Goal: Transaction & Acquisition: Obtain resource

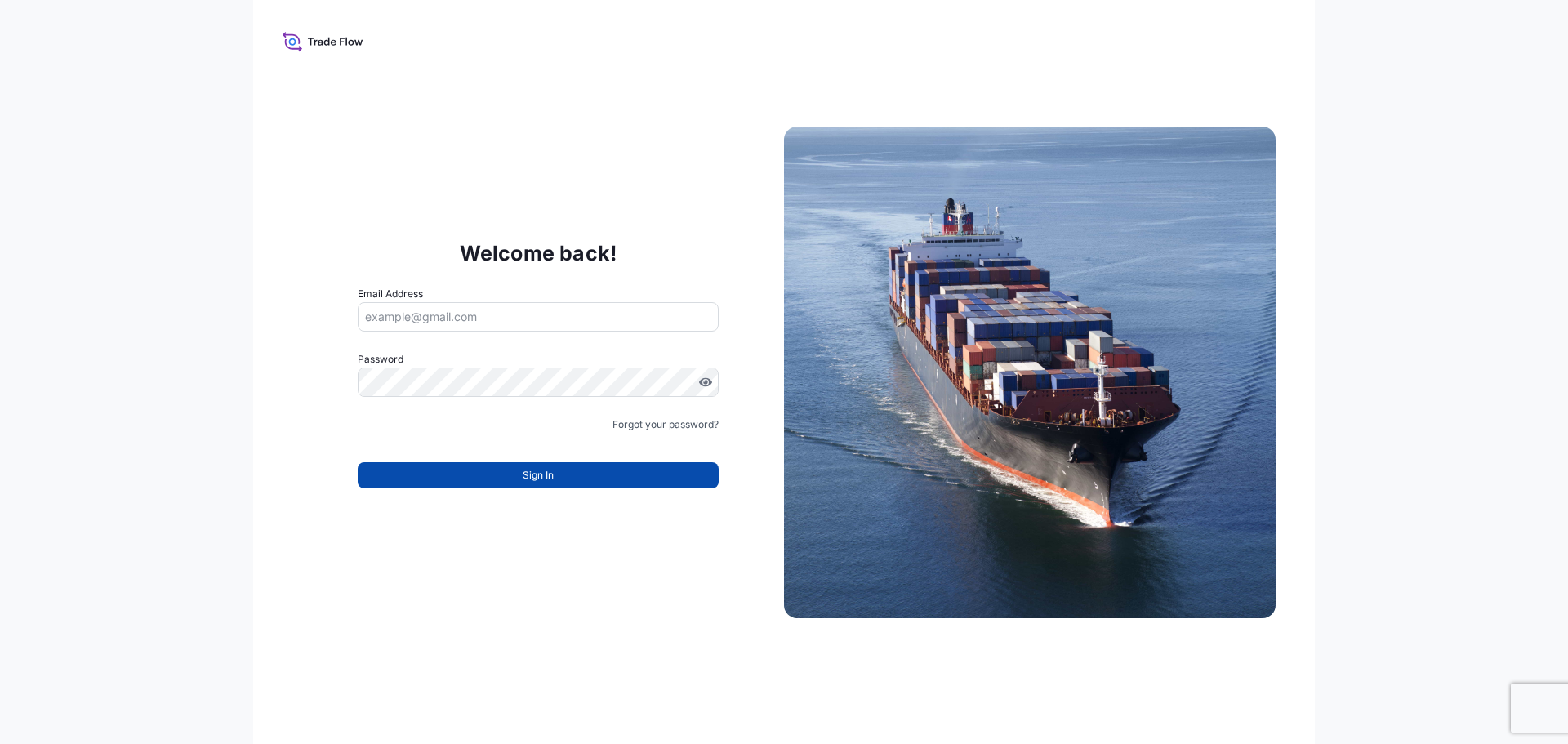
type input "[EMAIL_ADDRESS][DOMAIN_NAME]"
click at [606, 476] on button "Sign In" at bounding box center [538, 475] width 361 height 26
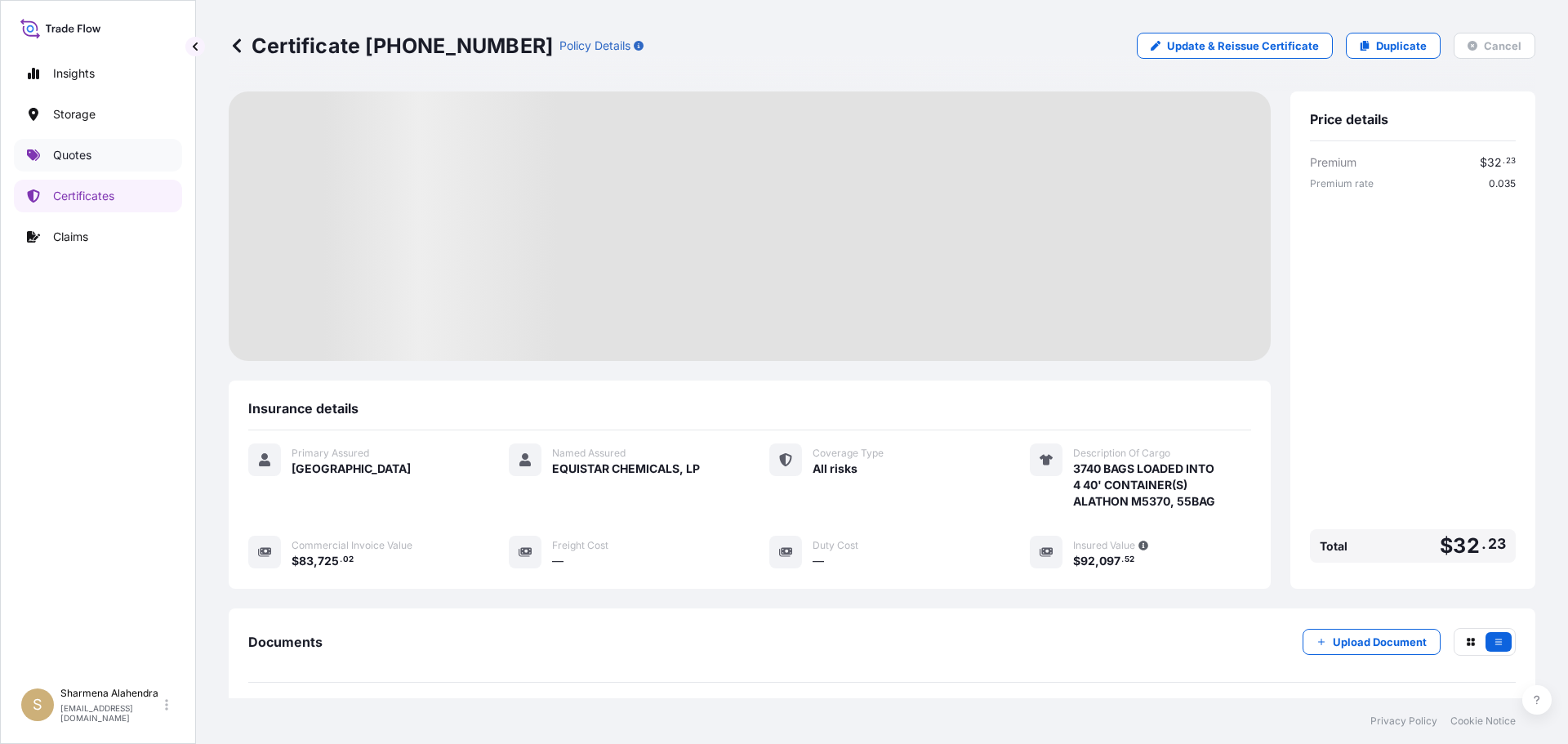
click at [69, 149] on p "Quotes" at bounding box center [72, 155] width 39 height 16
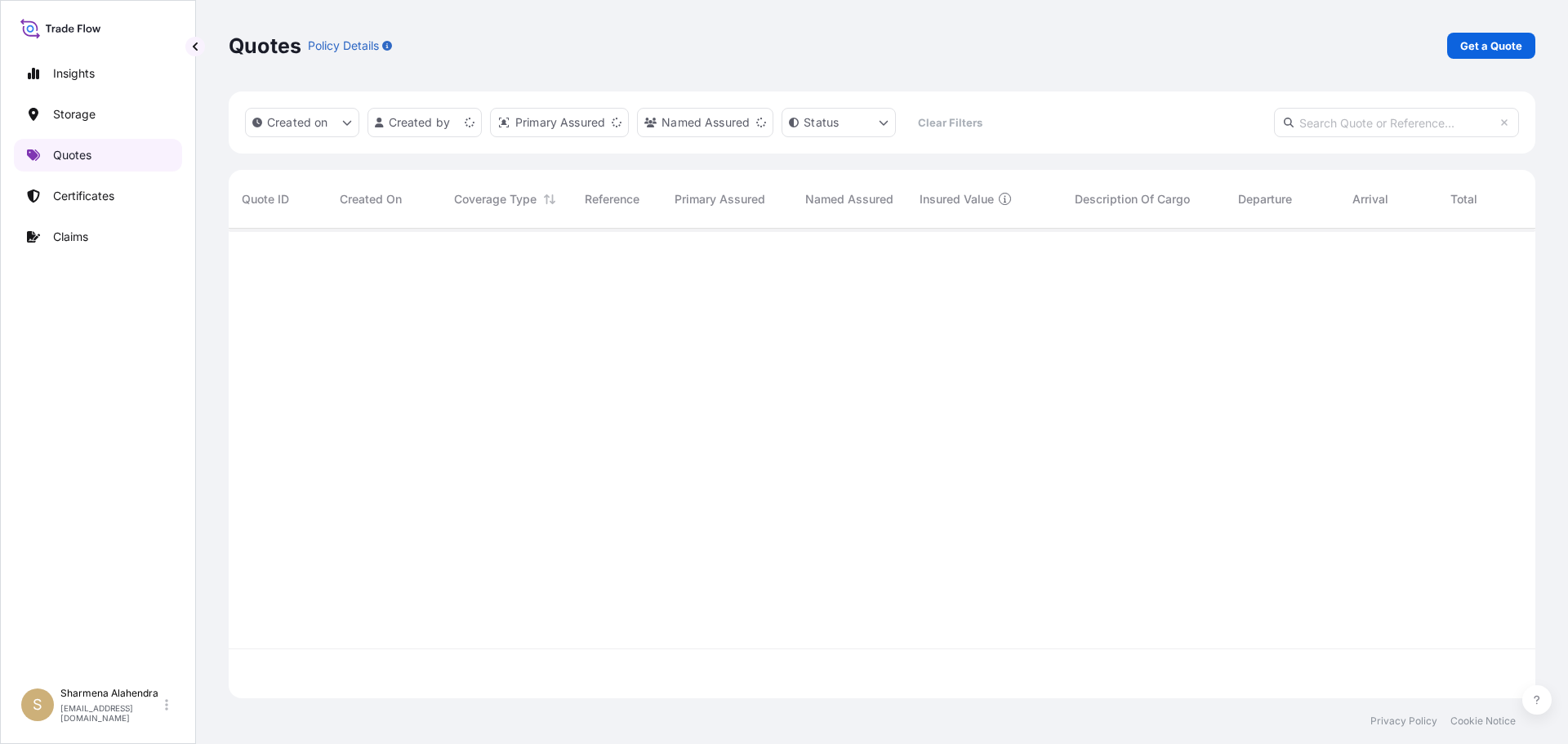
scroll to position [467, 1294]
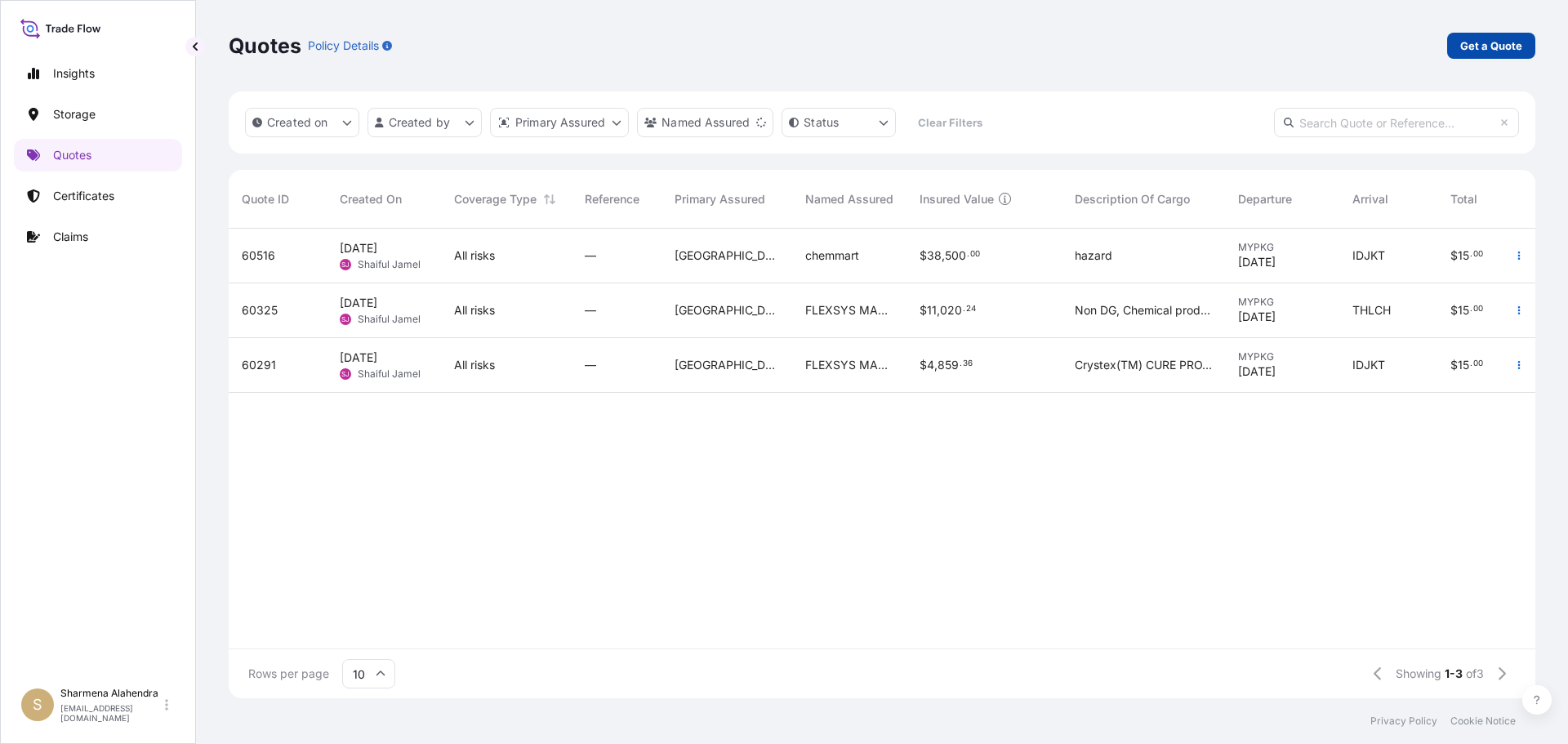
click at [1495, 52] on p "Get a Quote" at bounding box center [1491, 46] width 62 height 16
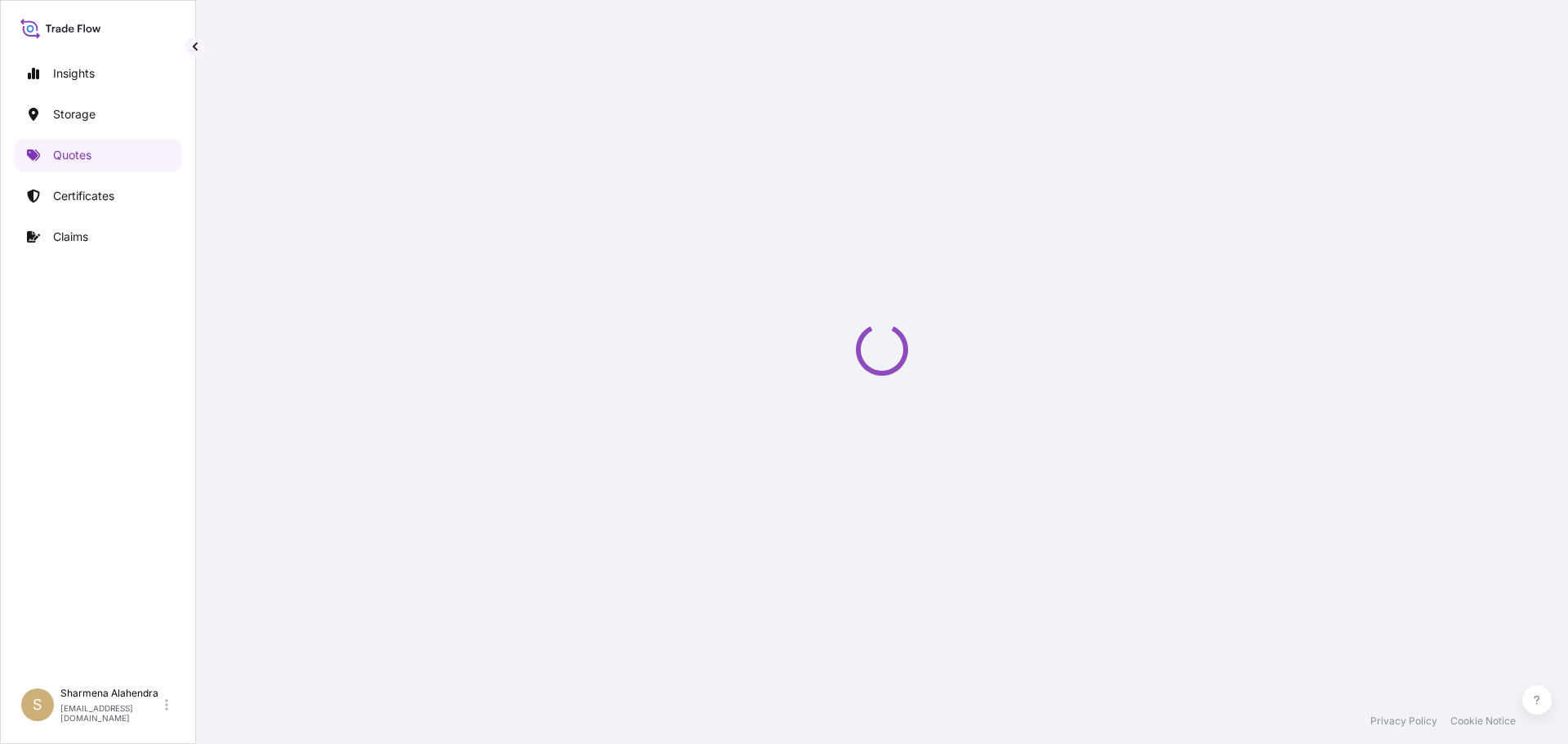
select select "Water"
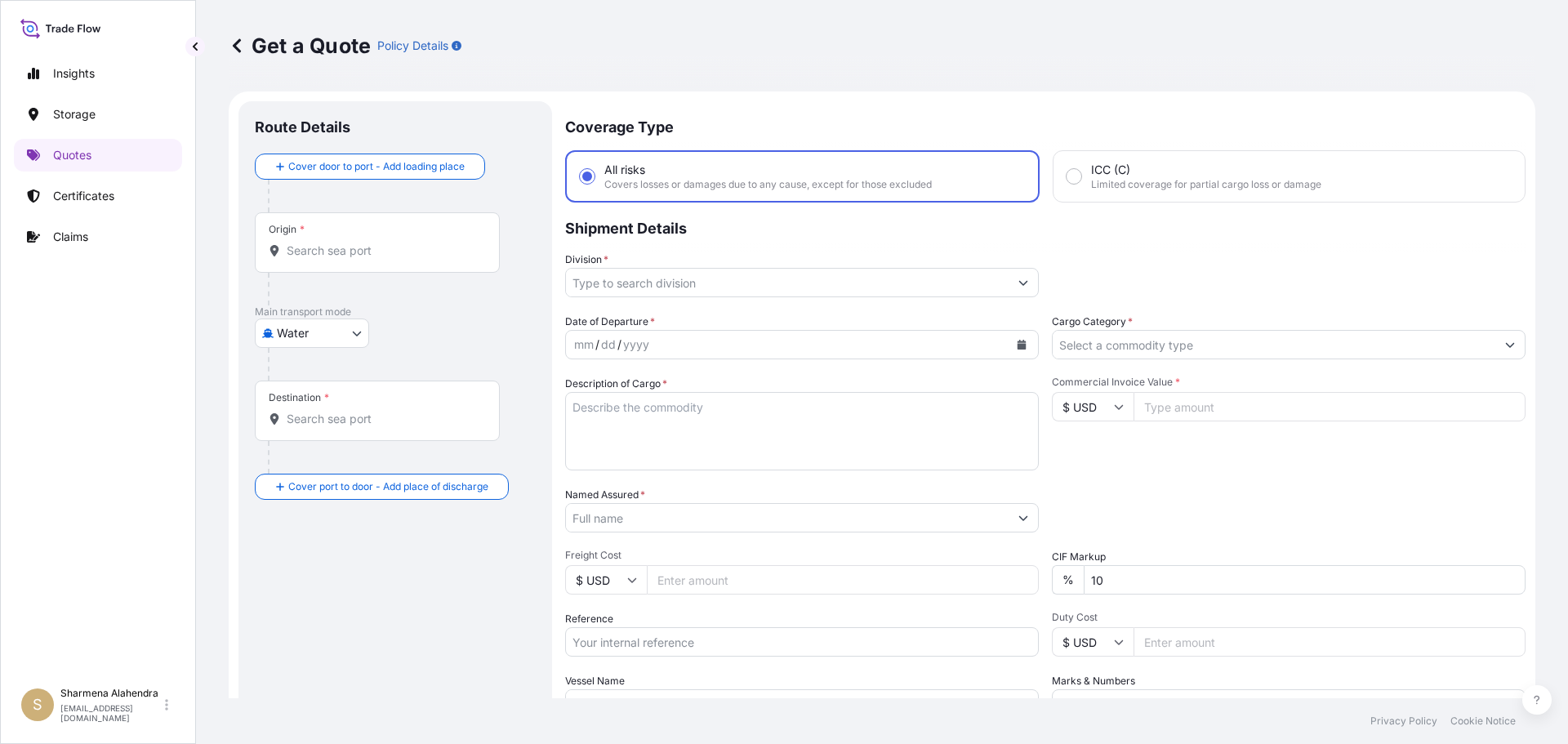
scroll to position [26, 0]
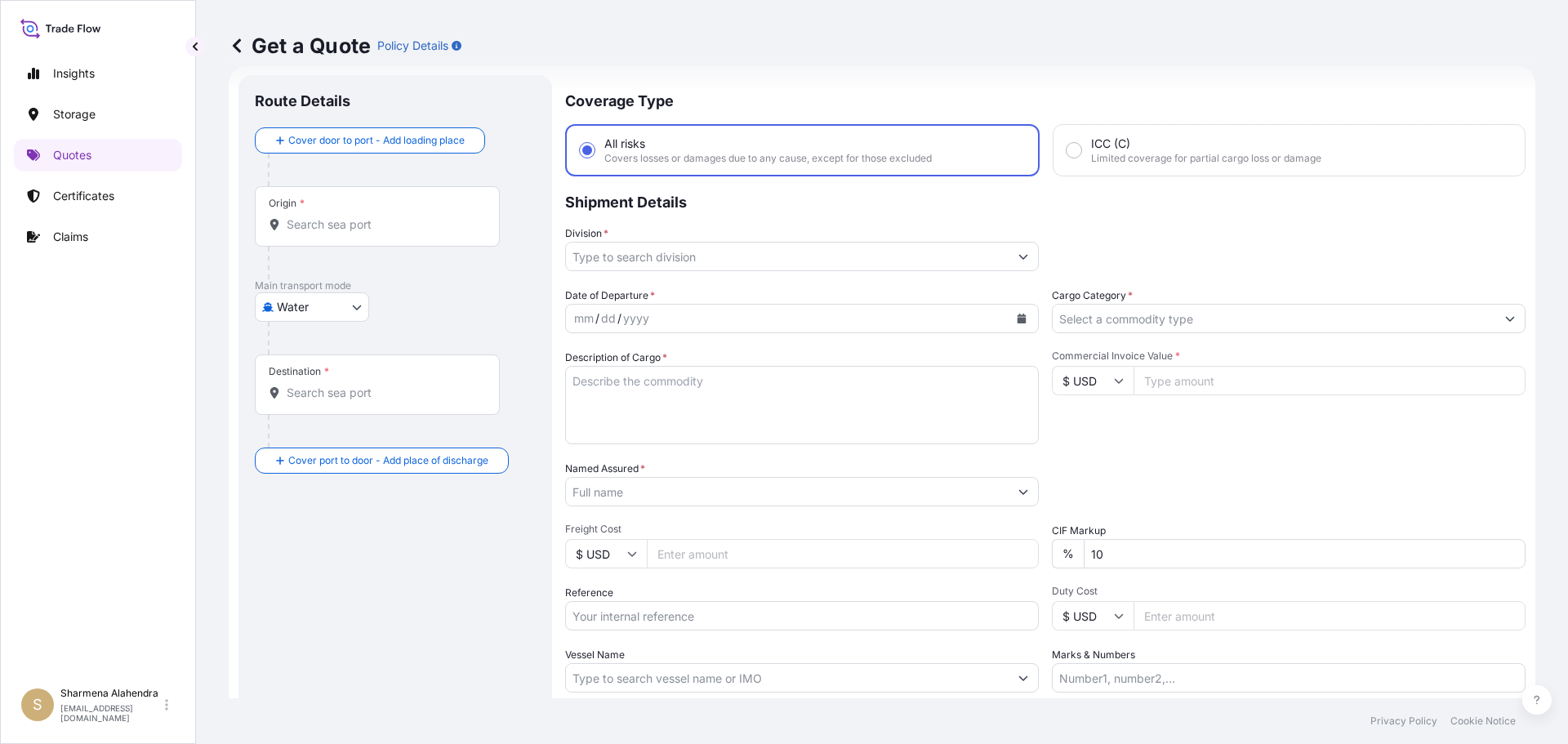
click at [863, 86] on div "Get a Quote Policy Details" at bounding box center [882, 46] width 1307 height 92
click at [318, 231] on input "Origin *" at bounding box center [383, 224] width 193 height 16
paste input "[GEOGRAPHIC_DATA], [GEOGRAPHIC_DATA]"
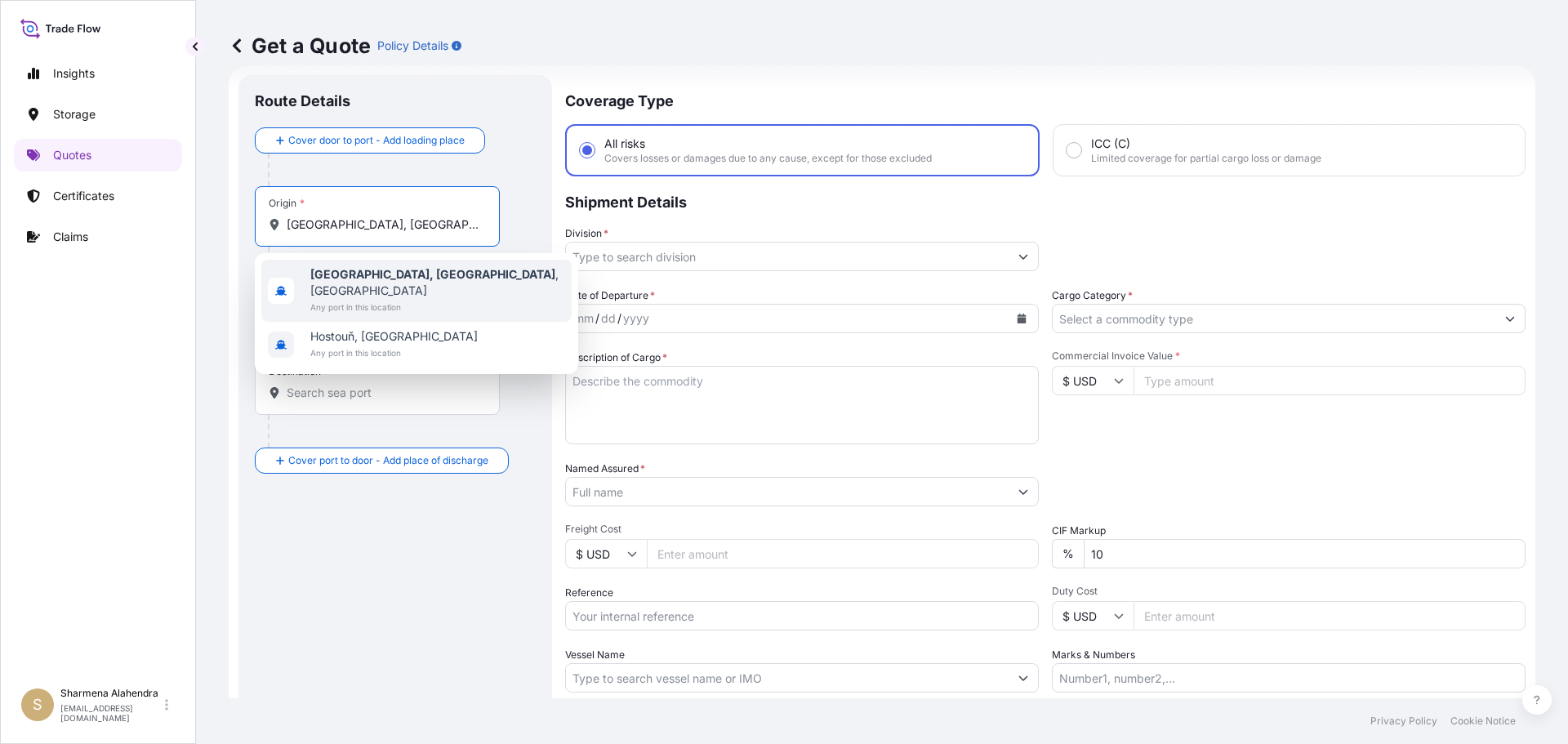
click at [358, 279] on b "[GEOGRAPHIC_DATA], [GEOGRAPHIC_DATA]" at bounding box center [433, 274] width 245 height 14
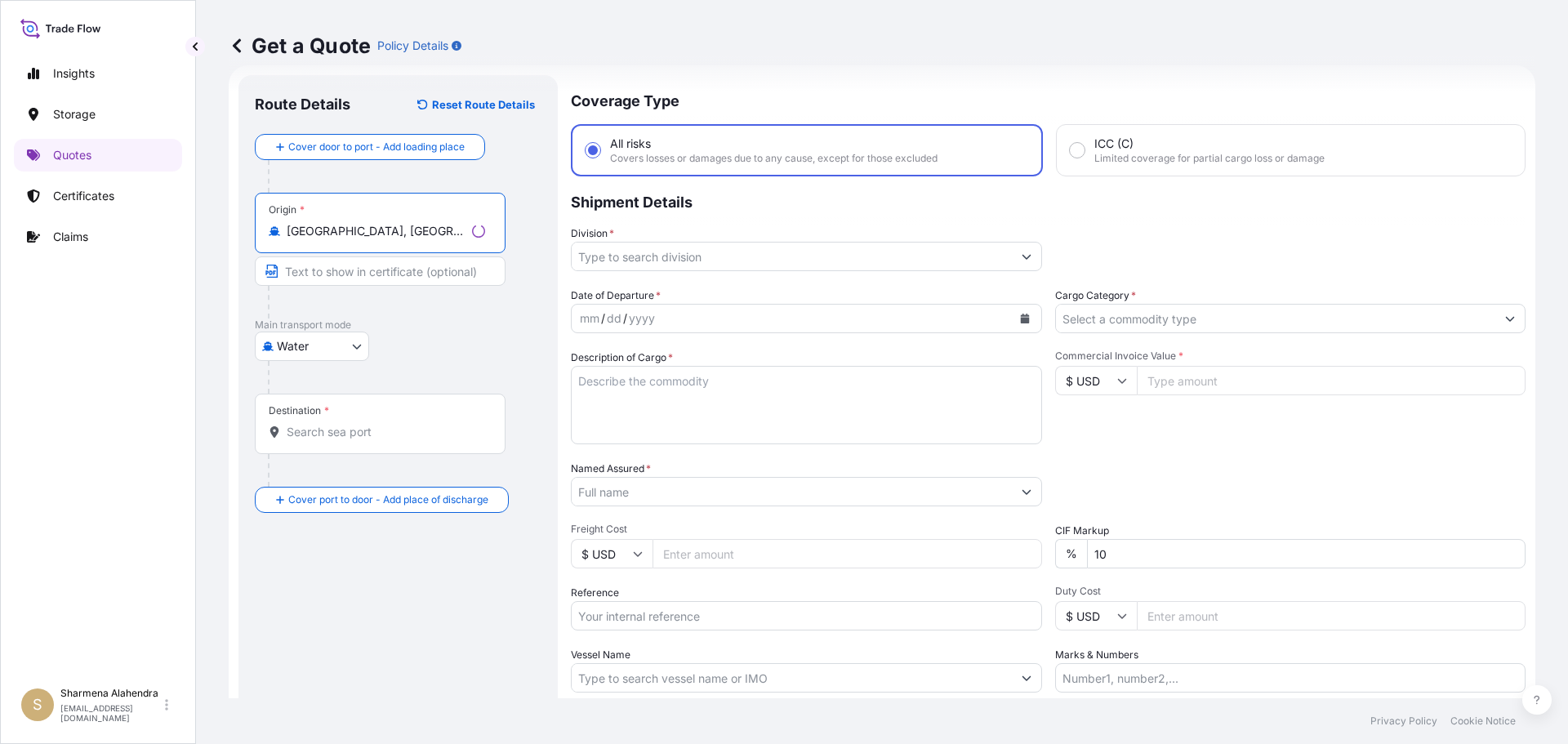
type input "[GEOGRAPHIC_DATA], [GEOGRAPHIC_DATA], [GEOGRAPHIC_DATA]"
drag, startPoint x: 890, startPoint y: 63, endPoint x: 866, endPoint y: 89, distance: 35.4
click at [890, 63] on div "Get a Quote Policy Details" at bounding box center [882, 46] width 1307 height 92
click at [342, 432] on input "Destination *" at bounding box center [383, 432] width 193 height 16
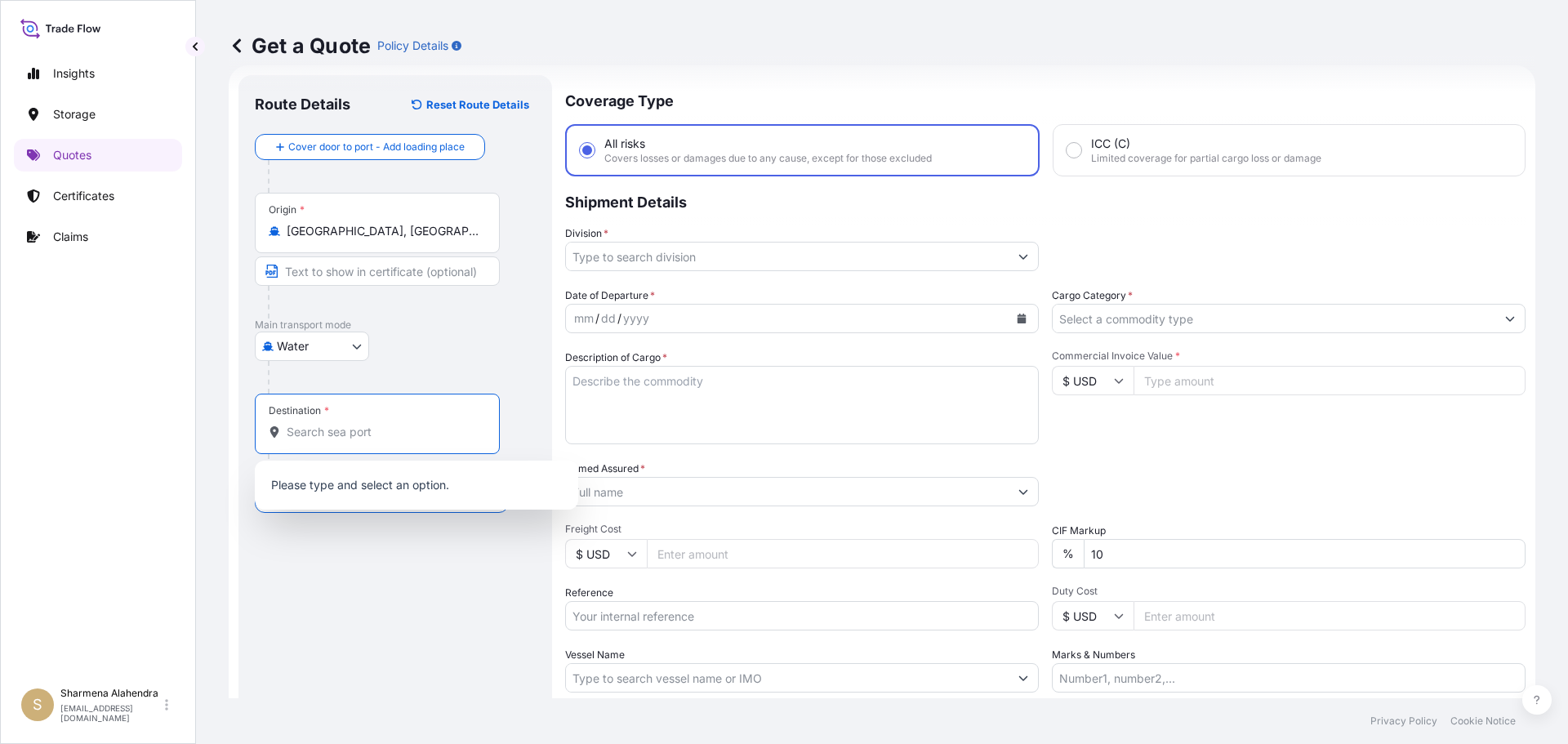
paste input "[GEOGRAPHIC_DATA], [GEOGRAPHIC_DATA]"
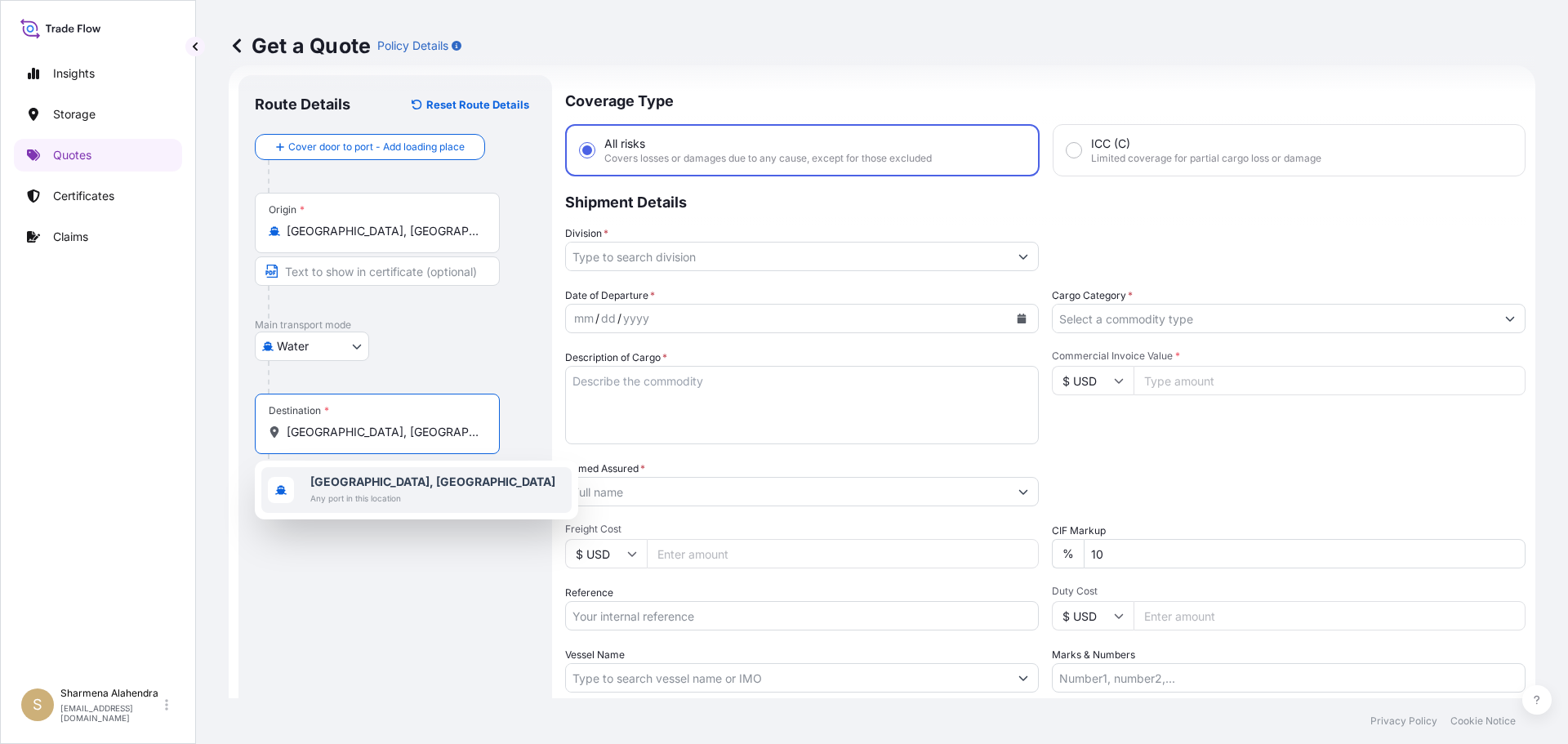
click at [381, 477] on span "[GEOGRAPHIC_DATA], [GEOGRAPHIC_DATA]" at bounding box center [433, 482] width 245 height 16
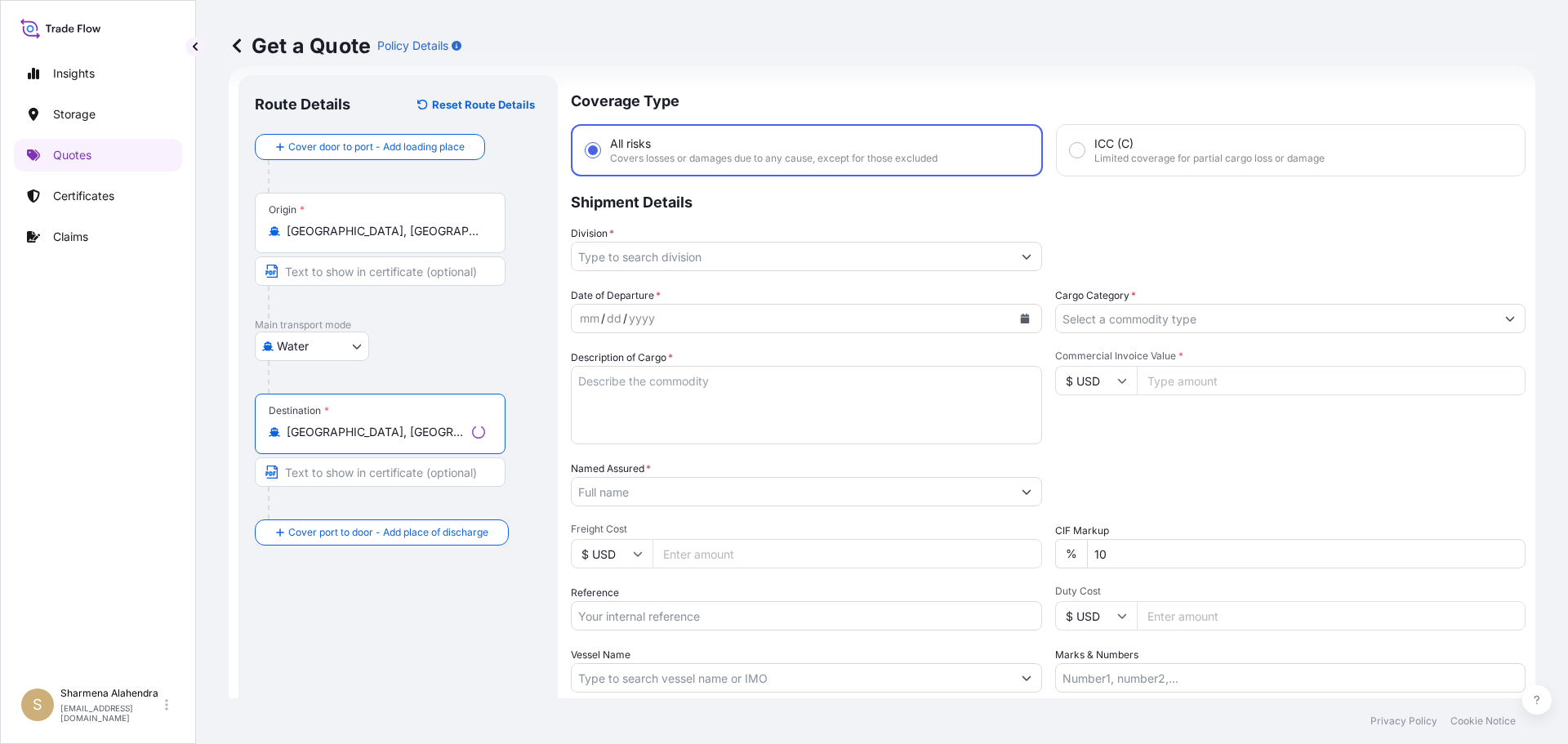
type input "[GEOGRAPHIC_DATA], [GEOGRAPHIC_DATA]"
click at [775, 264] on input "Division *" at bounding box center [792, 256] width 440 height 30
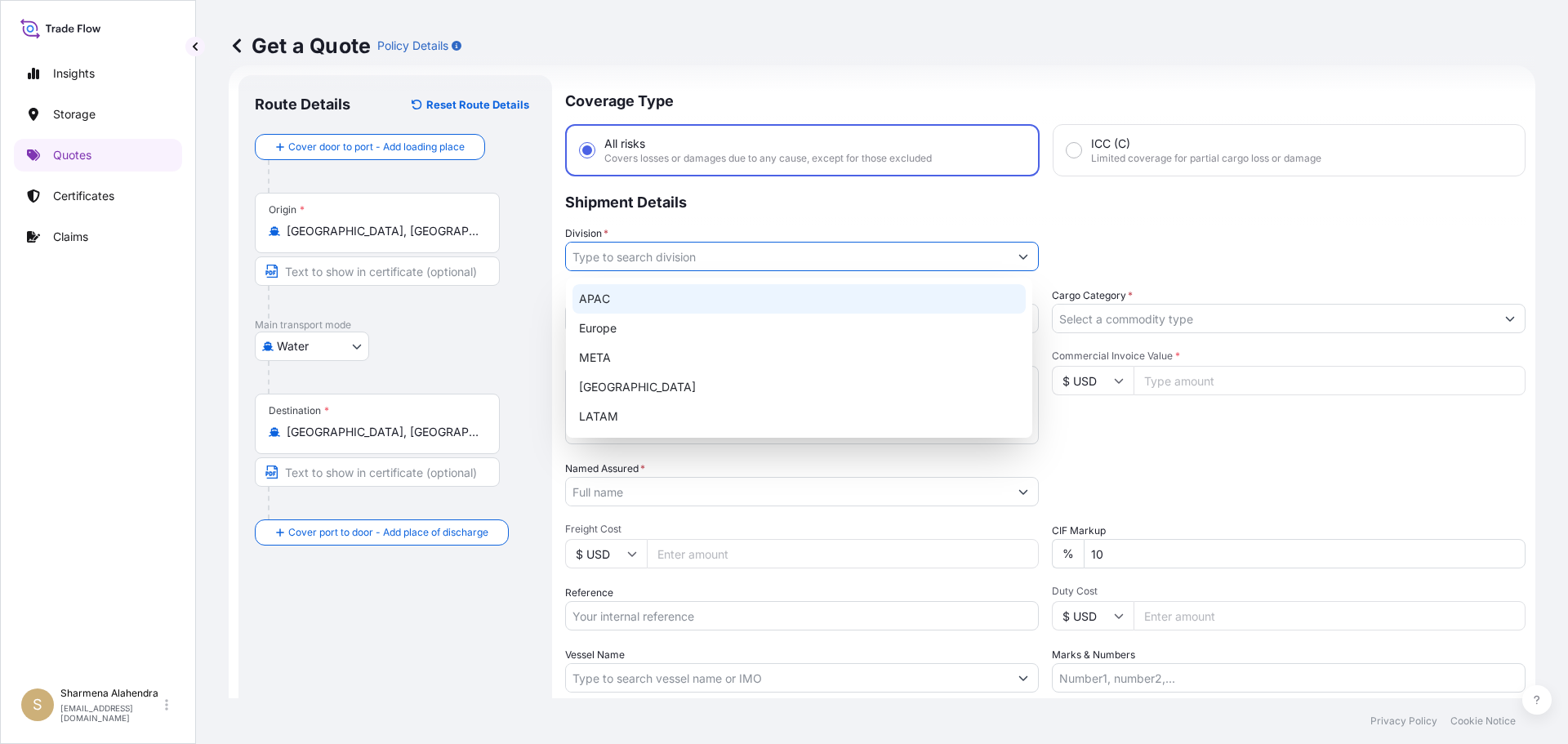
click at [611, 305] on div "APAC" at bounding box center [799, 299] width 453 height 30
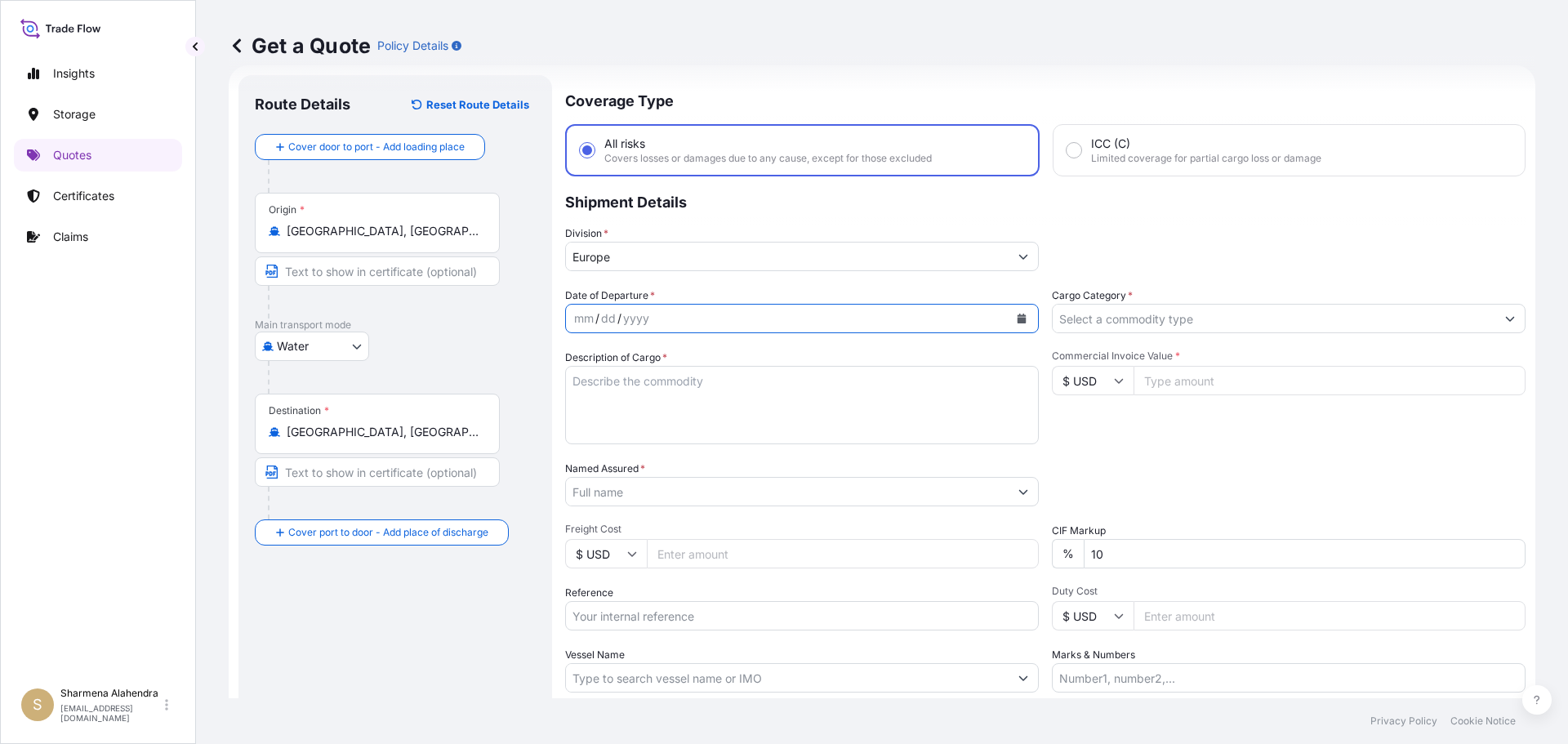
click at [1018, 319] on icon "Calendar" at bounding box center [1022, 318] width 9 height 10
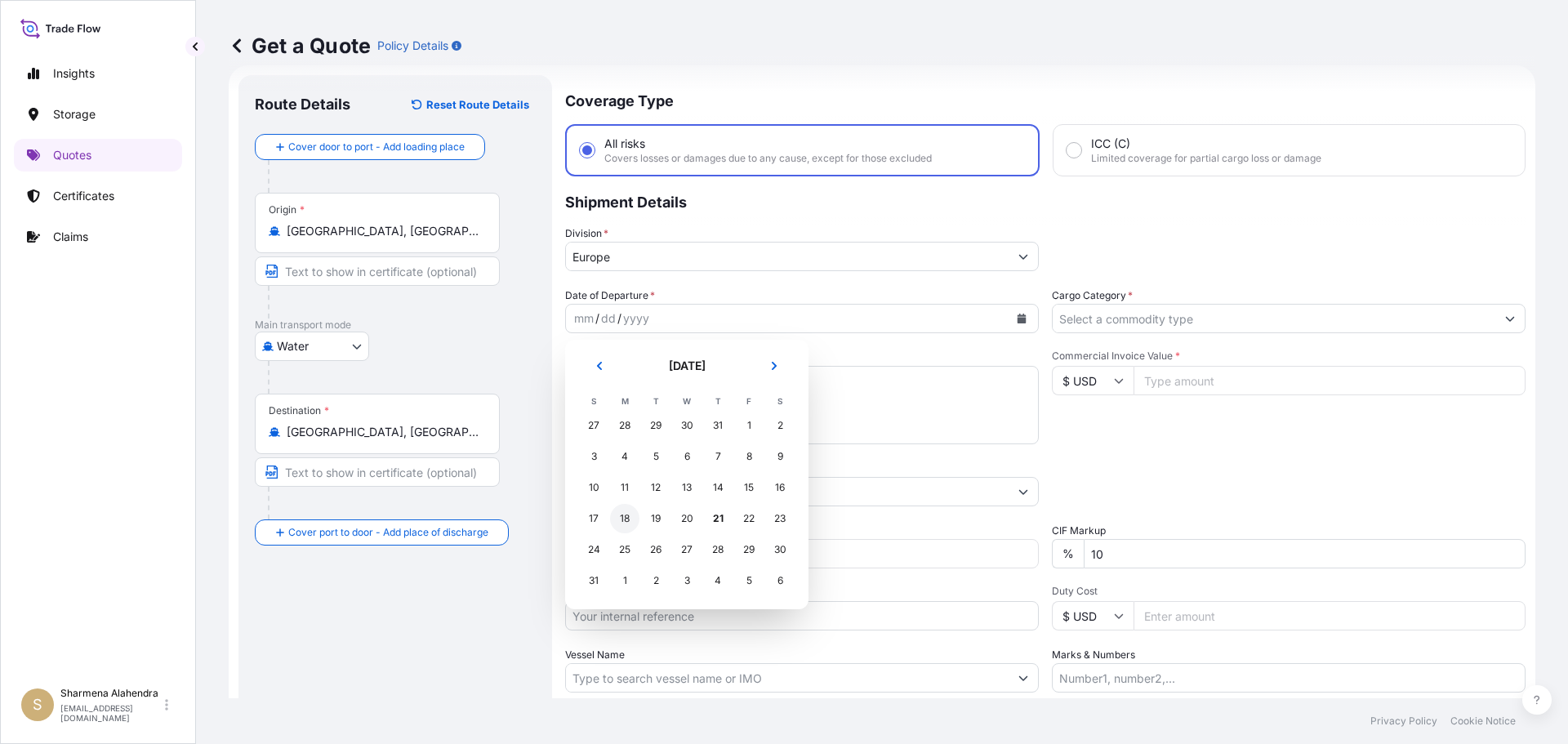
click at [625, 517] on div "18" at bounding box center [624, 518] width 30 height 30
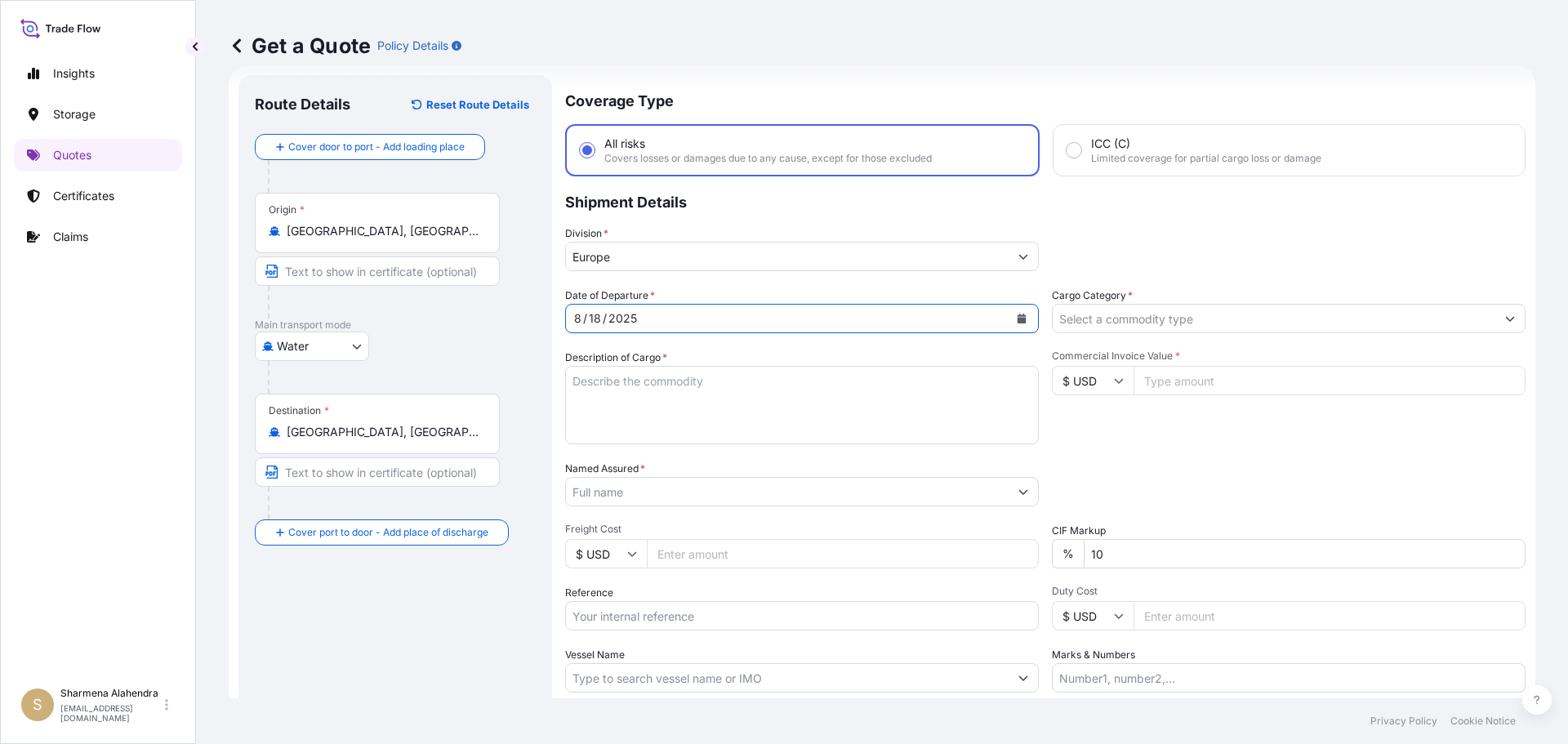
click at [822, 259] on input "Europe" at bounding box center [786, 256] width 442 height 30
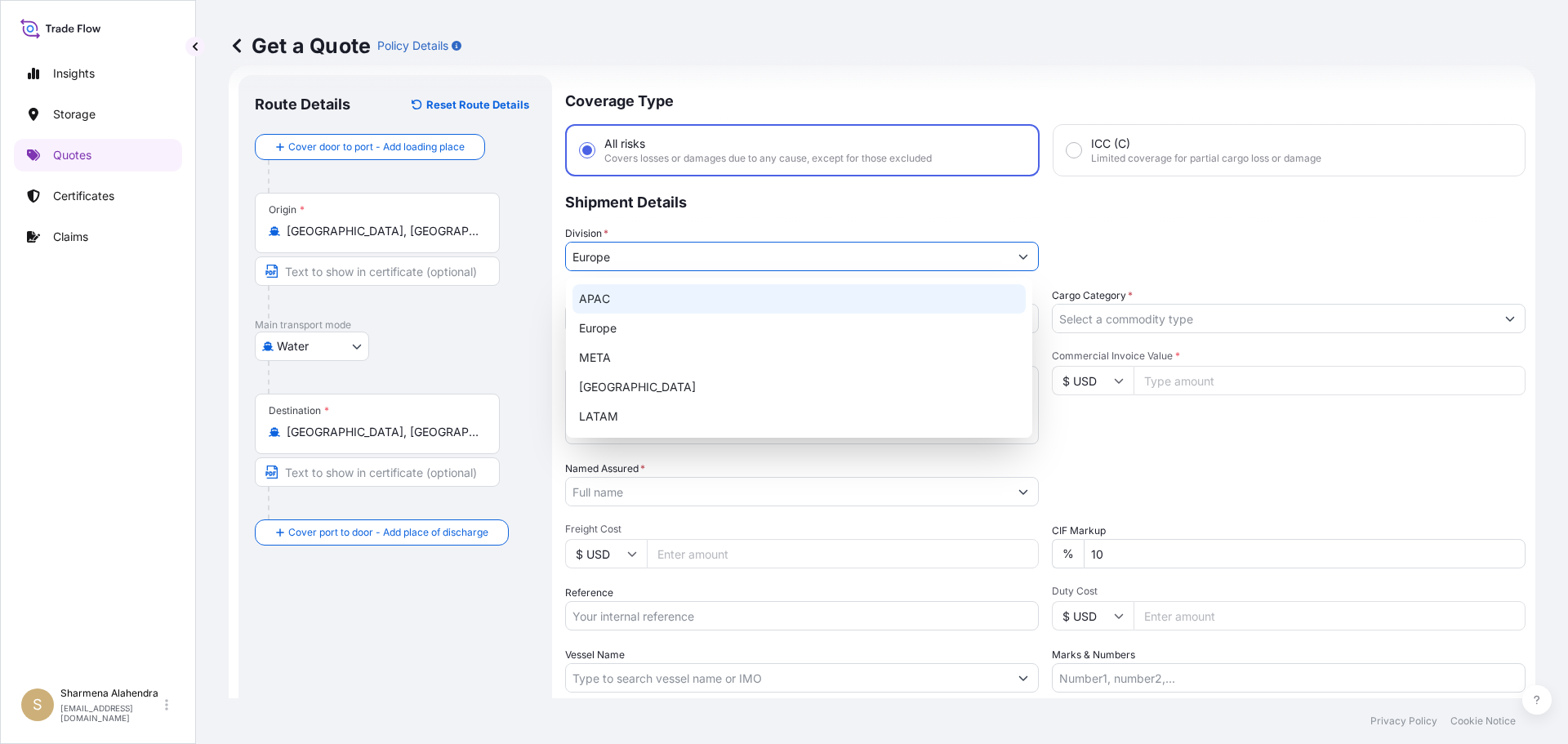
click at [615, 300] on div "APAC" at bounding box center [799, 299] width 453 height 30
type input "APAC"
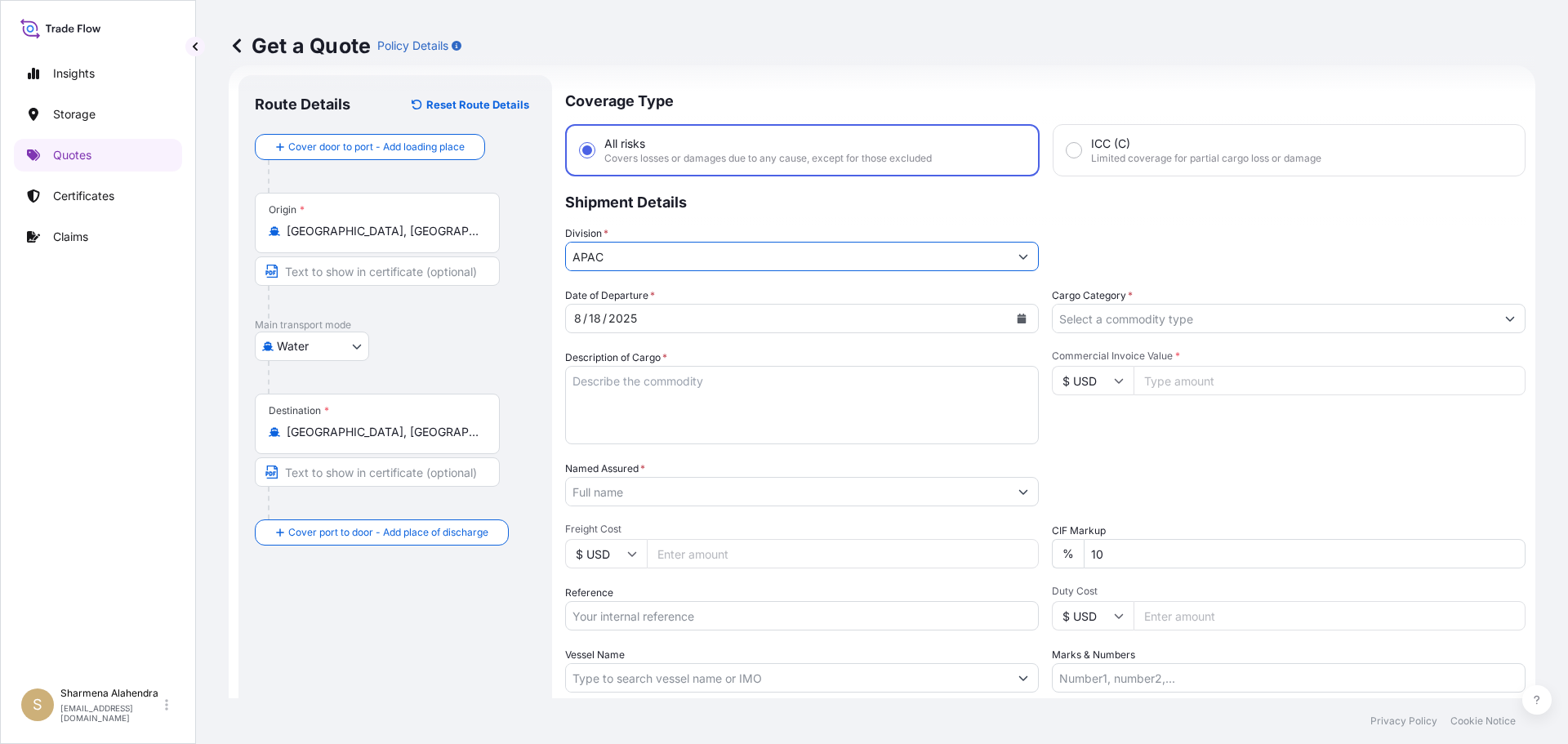
click at [658, 402] on textarea "Description of Cargo *" at bounding box center [802, 404] width 474 height 78
click at [874, 404] on textarea "Description of Cargo *" at bounding box center [802, 404] width 474 height 78
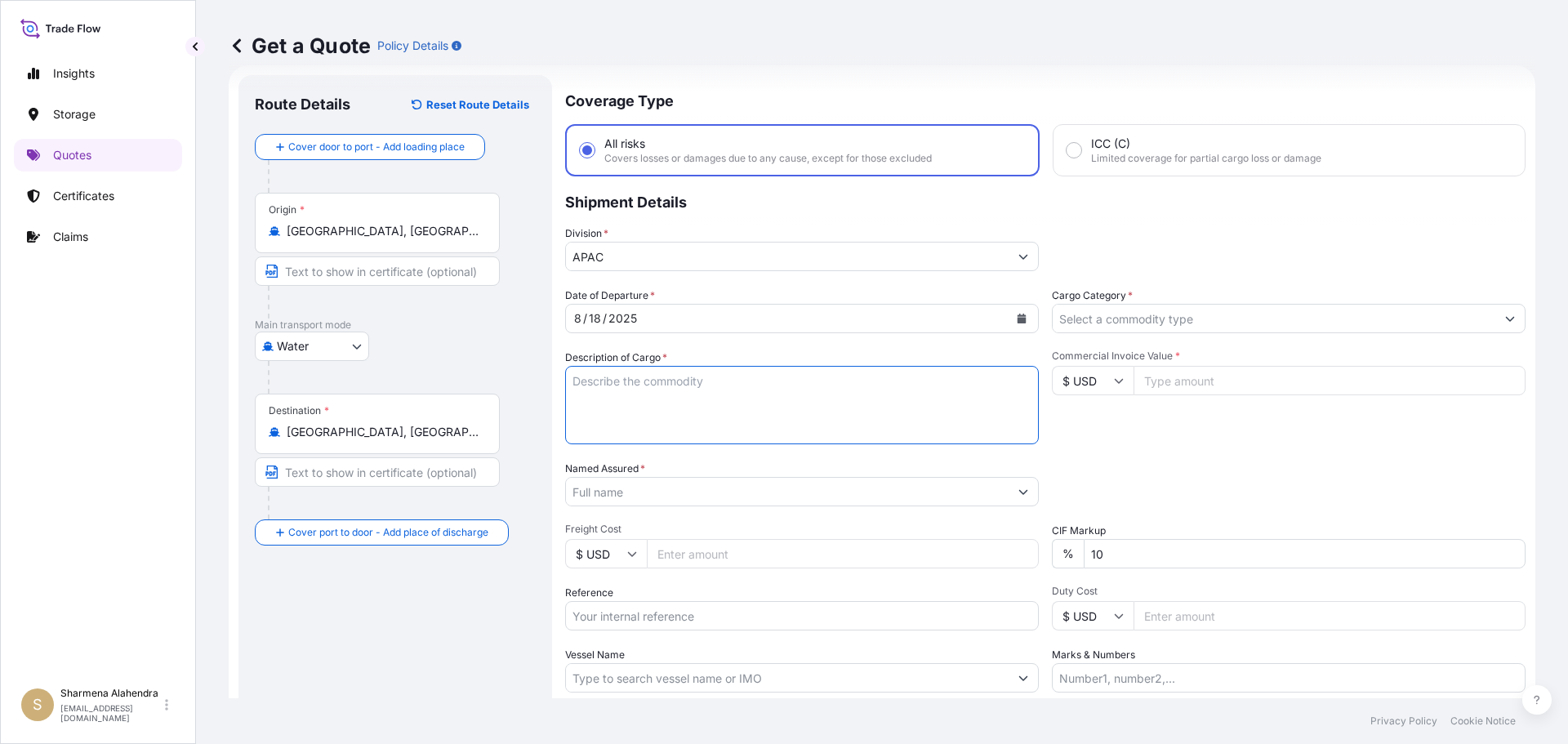
paste textarea "BAGS LOADED INTO 5 40' CONTAINER(S) LH735200, BG25HT-IC"
click at [572, 386] on textarea "BAGS LOADED INTO 5 40' CONTAINER(S) LH735200, BG25HT-IC" at bounding box center [802, 404] width 474 height 78
type textarea "4675 BAGS LOADED INTO 5 40' CONTAINER(S) LH735200, BG25HT-IC"
click at [674, 495] on input "Named Assured *" at bounding box center [786, 492] width 442 height 30
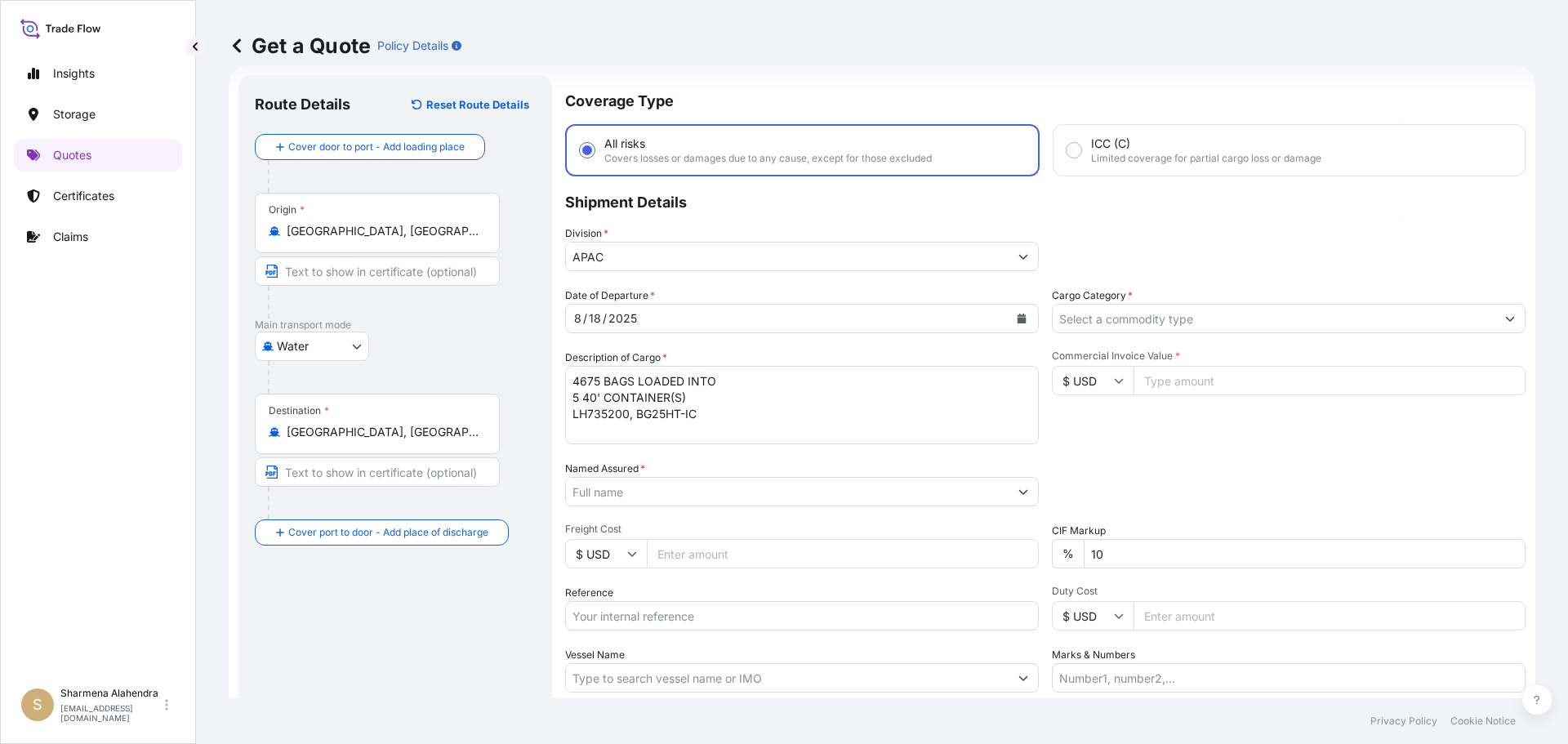
click at [877, 486] on input "Named Assured *" at bounding box center [786, 492] width 442 height 30
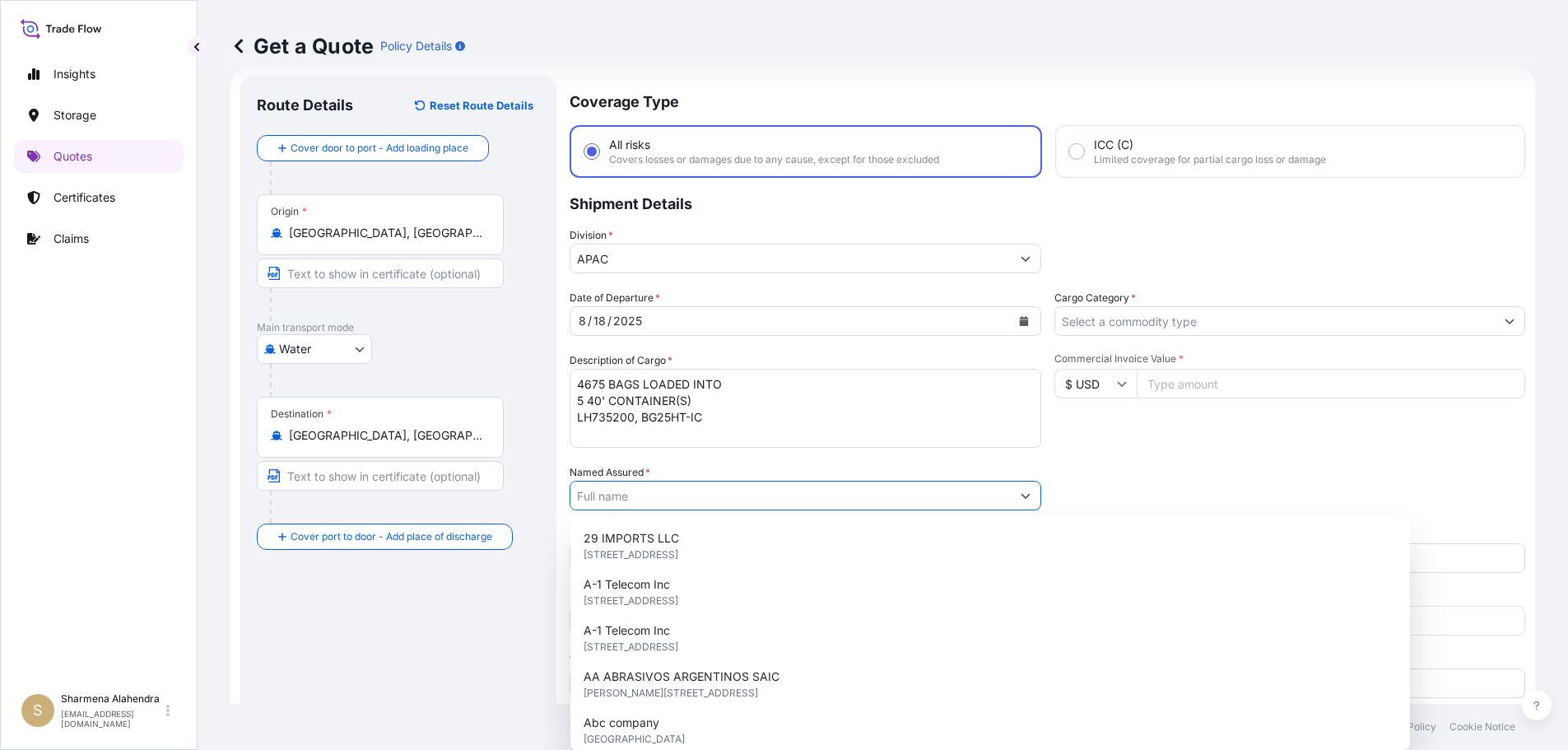
paste input "EQUISTAR CHEMICALS, LP"
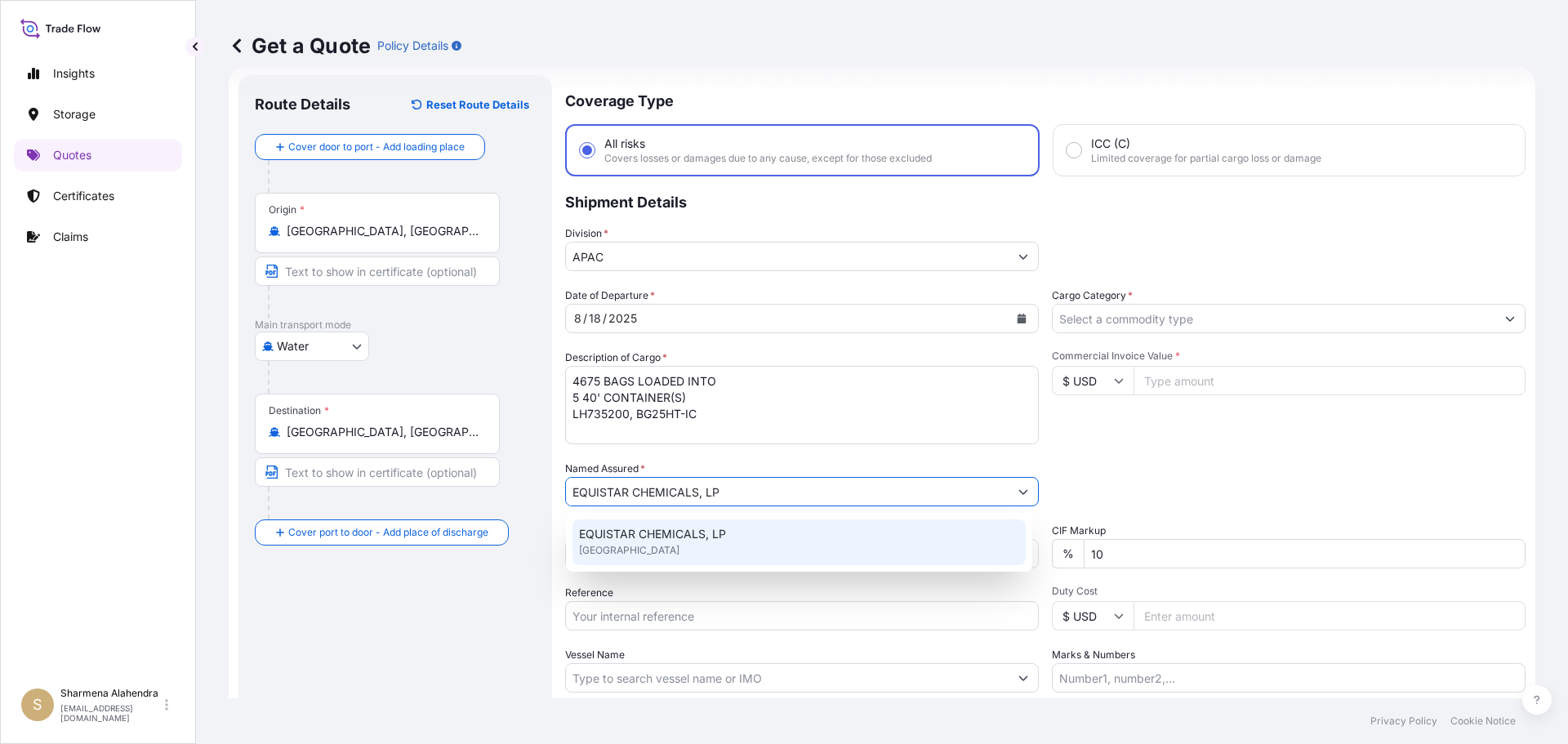
click at [650, 539] on span "EQUISTAR CHEMICALS, LP" at bounding box center [652, 534] width 147 height 16
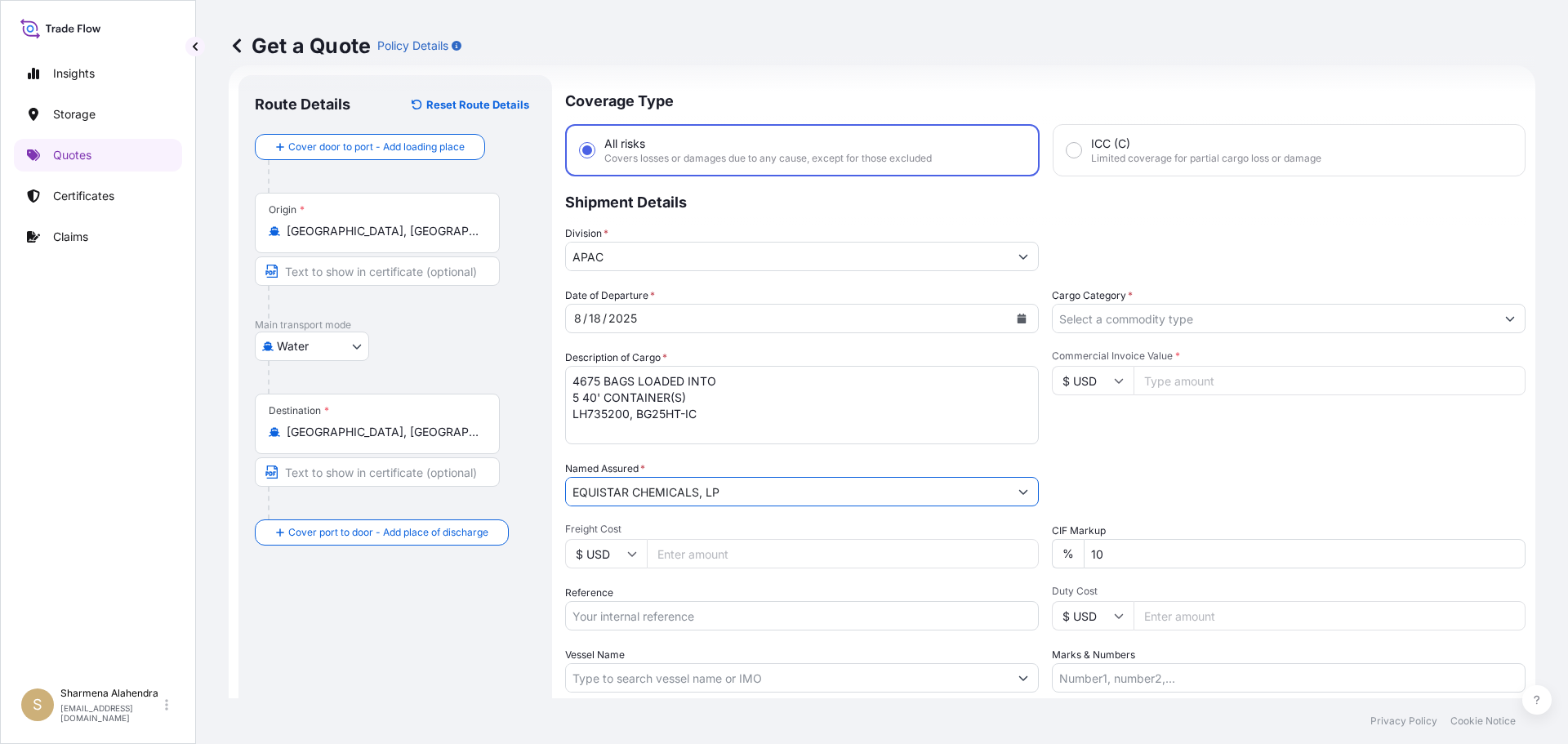
type input "EQUISTAR CHEMICALS, LP"
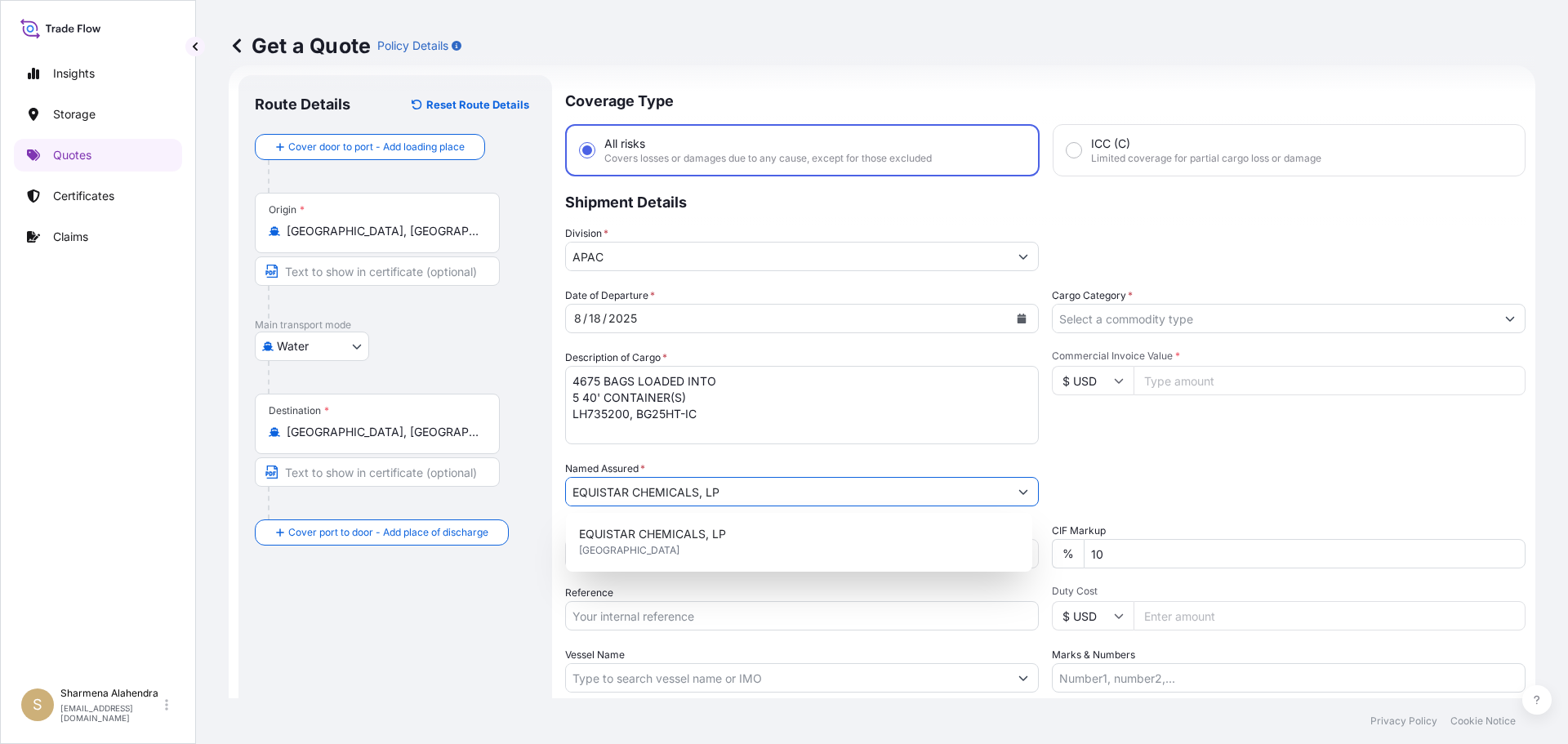
click at [698, 610] on input "Reference" at bounding box center [802, 615] width 474 height 30
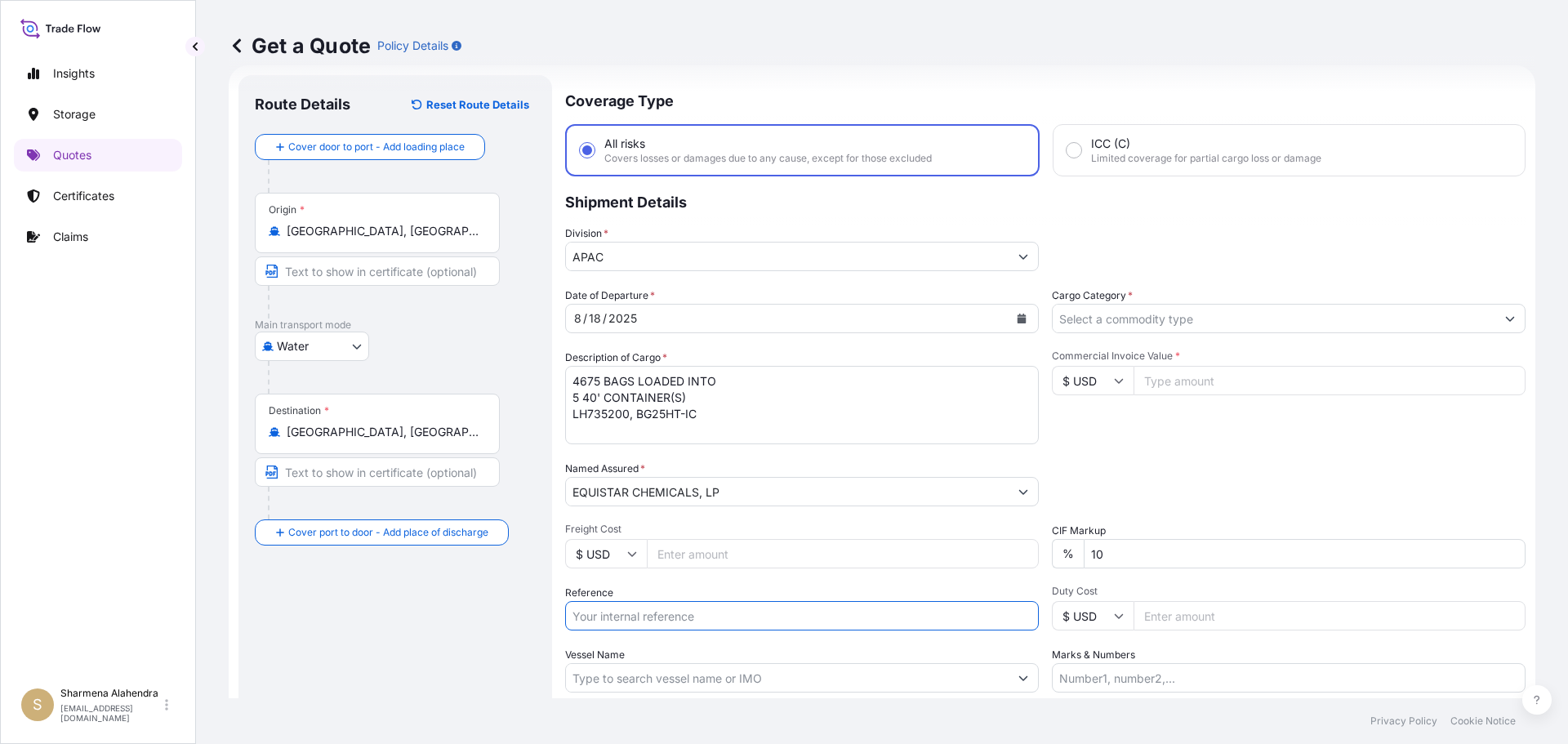
paste input "10420836534"
paste input "5013151535"
type input "10420836534/5013151535"
click at [736, 675] on input "Vessel Name" at bounding box center [786, 677] width 442 height 30
click at [1121, 101] on p "Coverage Type" at bounding box center [1045, 99] width 960 height 49
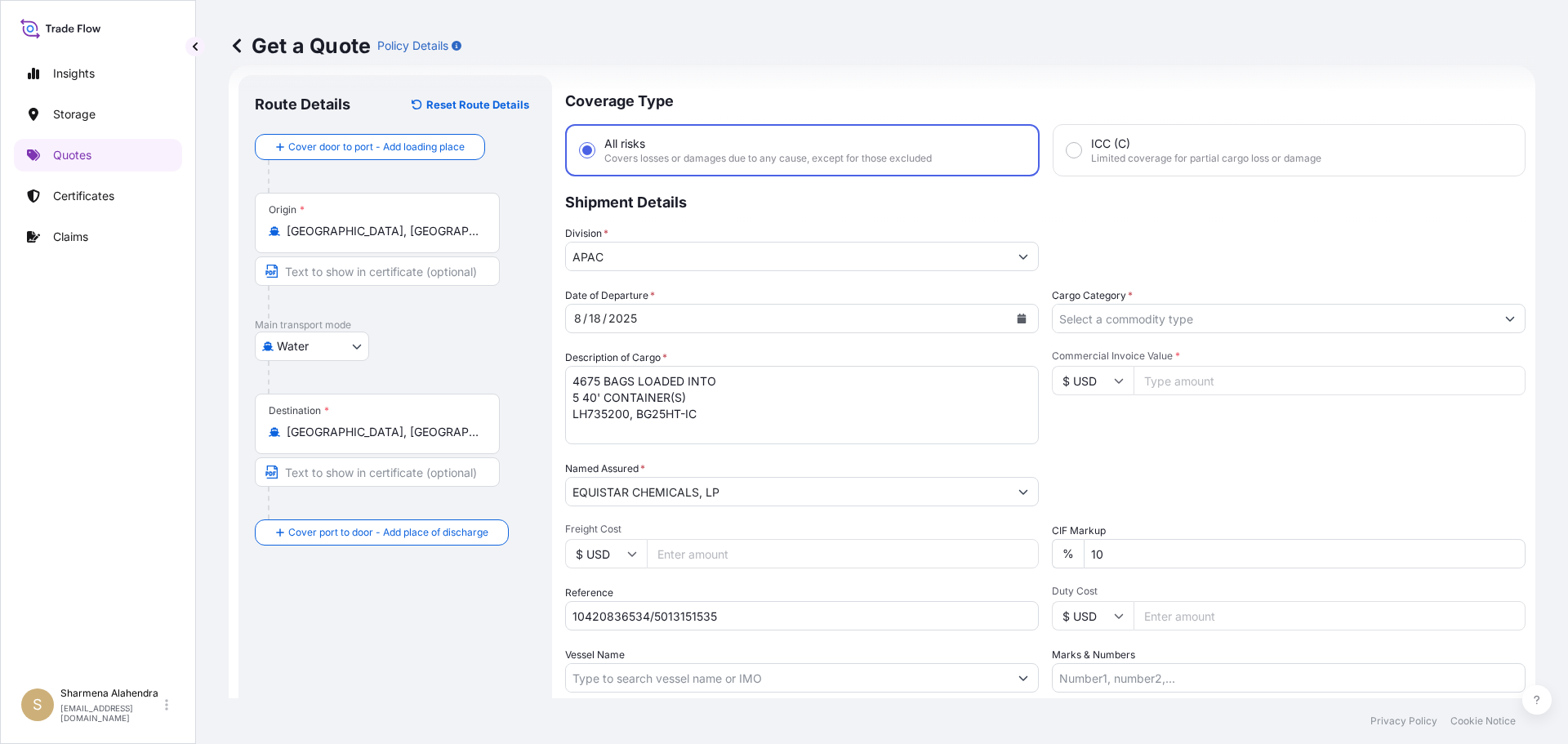
scroll to position [152, 0]
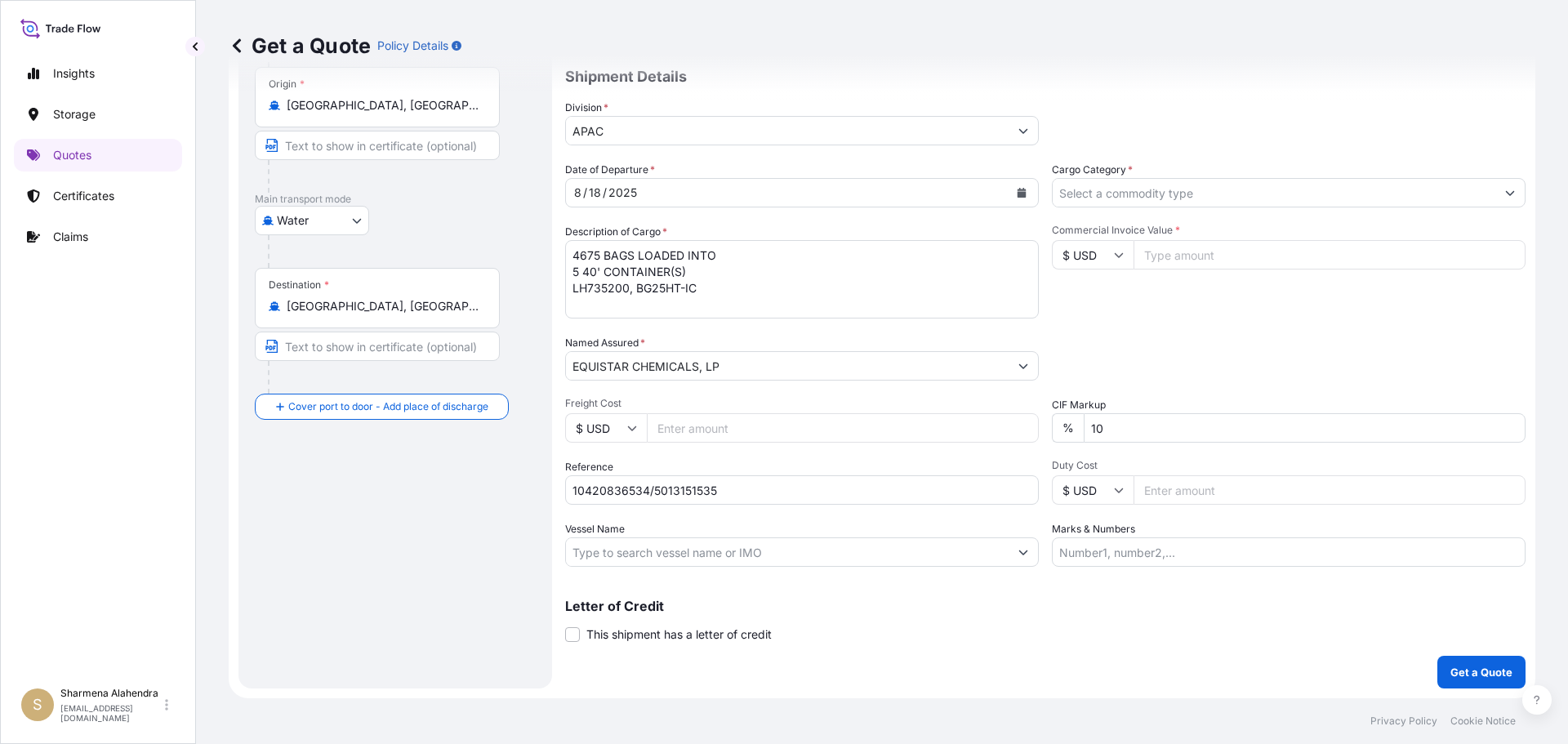
click at [630, 671] on div "Coverage Type All risks Covers losses or damages due to any cause, except for t…" at bounding box center [1045, 319] width 960 height 739
click at [633, 555] on input "Vessel Name" at bounding box center [786, 552] width 442 height 30
paste input "MSC [PERSON_NAME]"
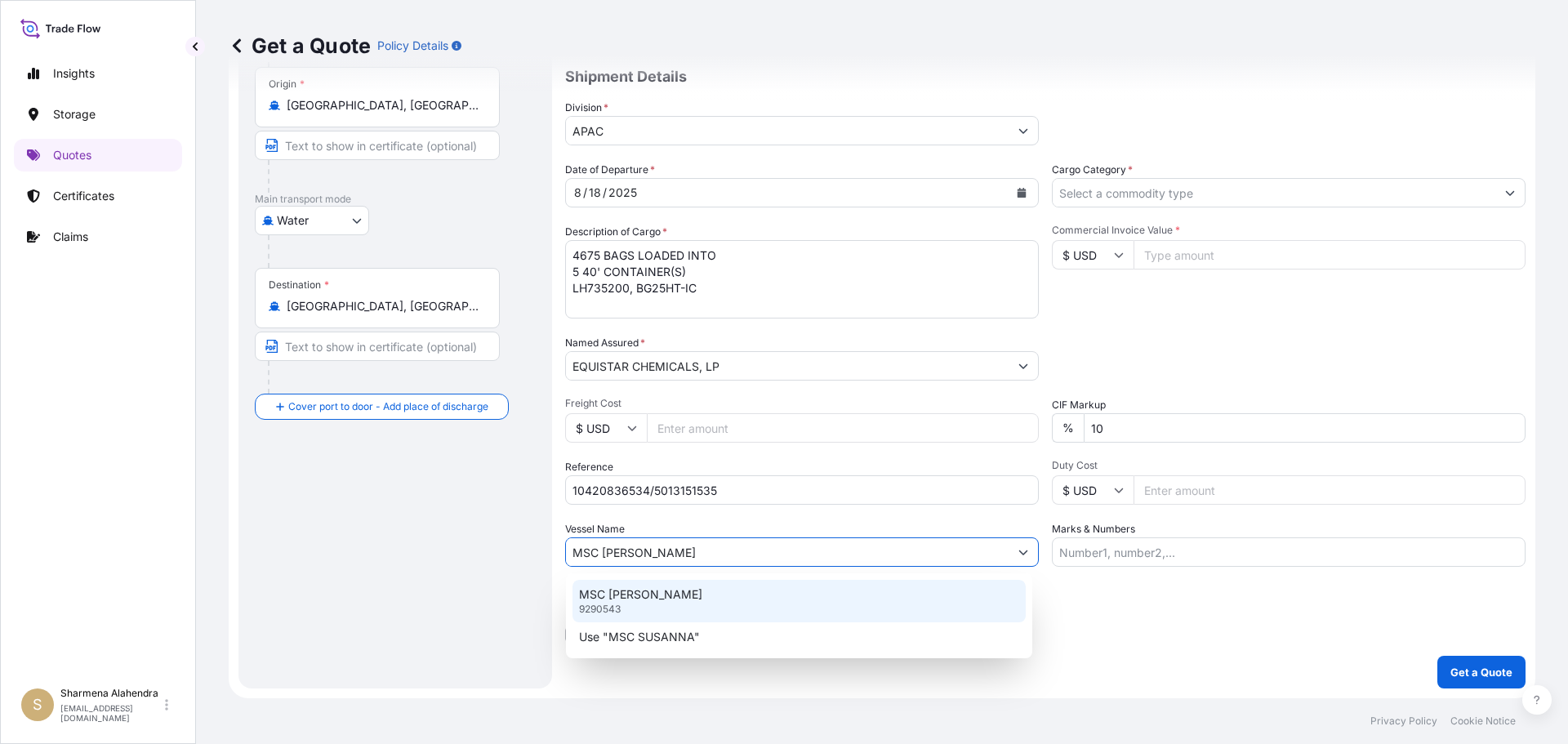
click at [749, 603] on div "MSC [PERSON_NAME] 9290543" at bounding box center [799, 601] width 453 height 42
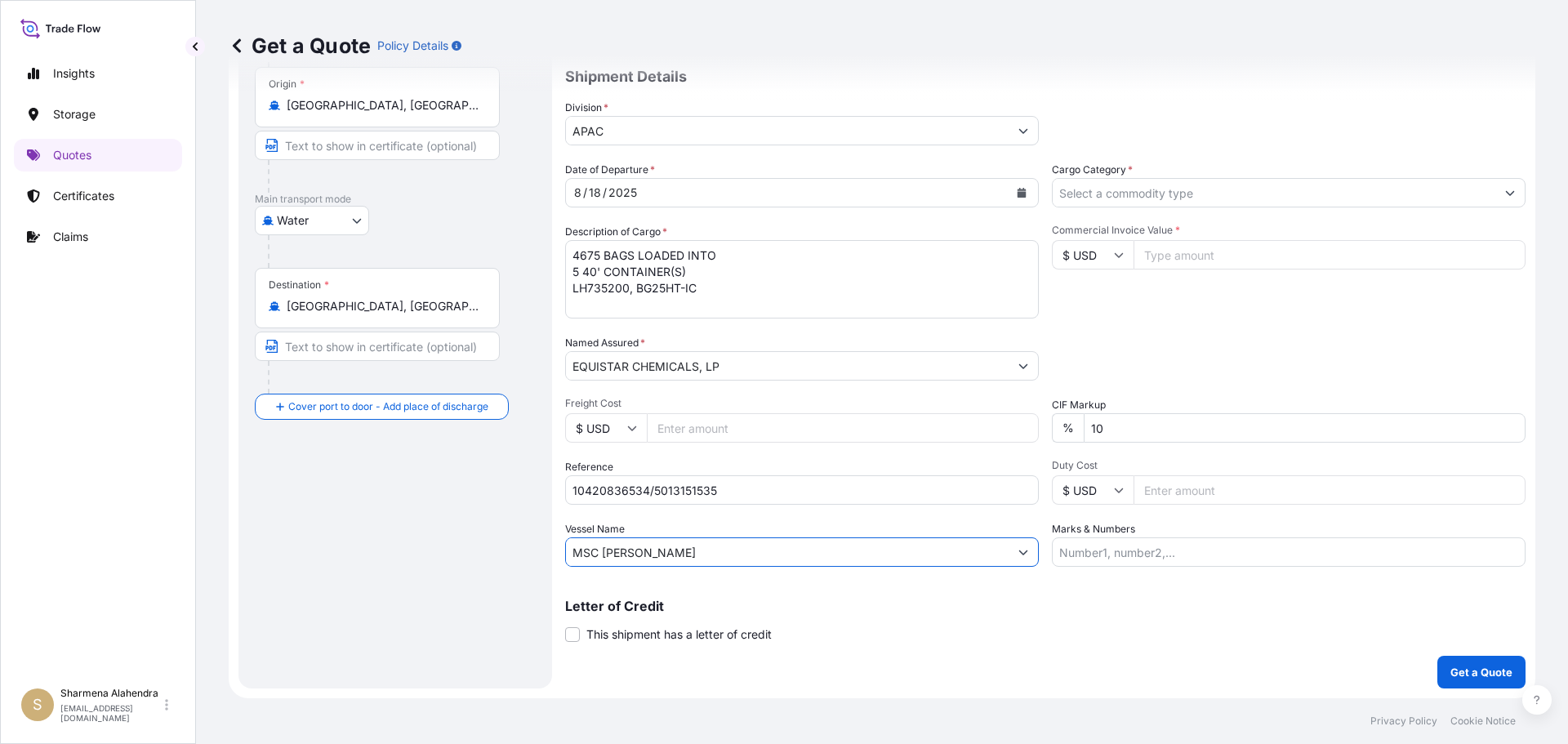
type input "MSC [PERSON_NAME]"
click at [452, 564] on div "Route Details Reset Route Details Cover door to port - Add loading place Place …" at bounding box center [395, 319] width 281 height 706
click at [1204, 259] on input "Commercial Invoice Value *" at bounding box center [1329, 255] width 392 height 30
paste input "91375"
type input "91375.00"
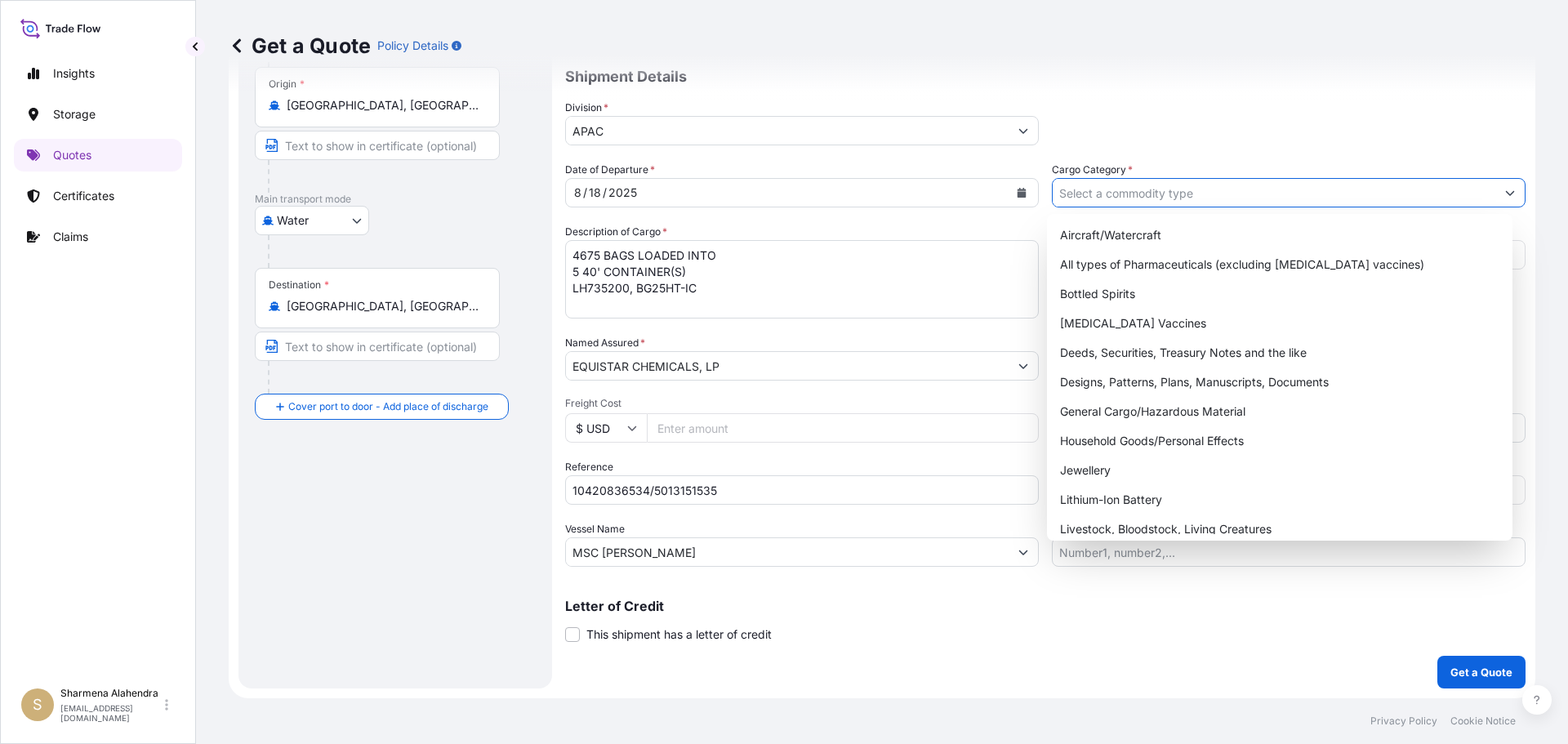
click at [1174, 190] on input "Cargo Category *" at bounding box center [1273, 193] width 442 height 30
click at [1117, 416] on div "General Cargo/Hazardous Material" at bounding box center [1280, 412] width 453 height 30
type input "General Cargo/Hazardous Material"
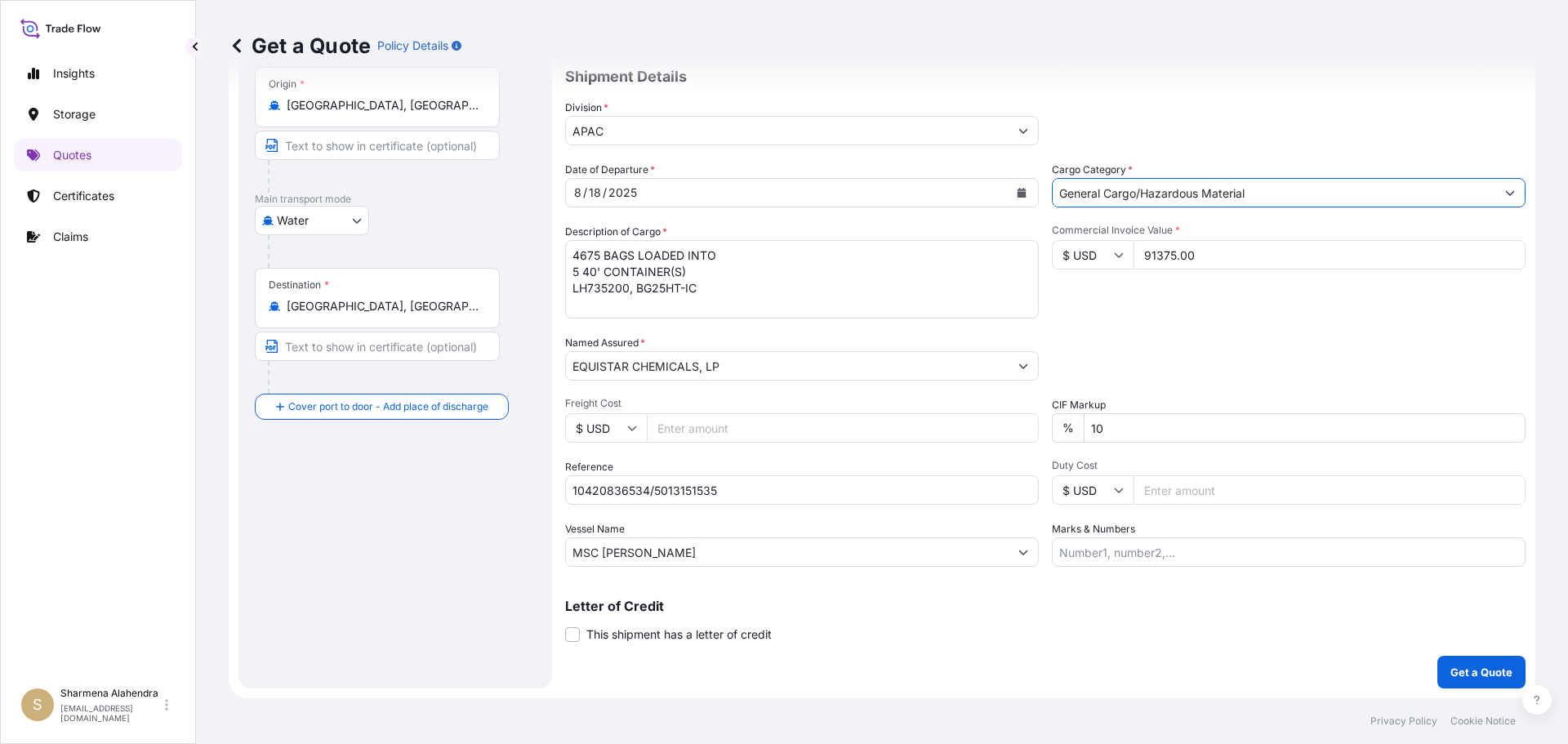
click at [1147, 324] on div "Date of Departure * [DATE] Cargo Category * General Cargo/Hazardous Material De…" at bounding box center [1045, 365] width 960 height 405
click at [1469, 678] on p "Get a Quote" at bounding box center [1481, 672] width 62 height 16
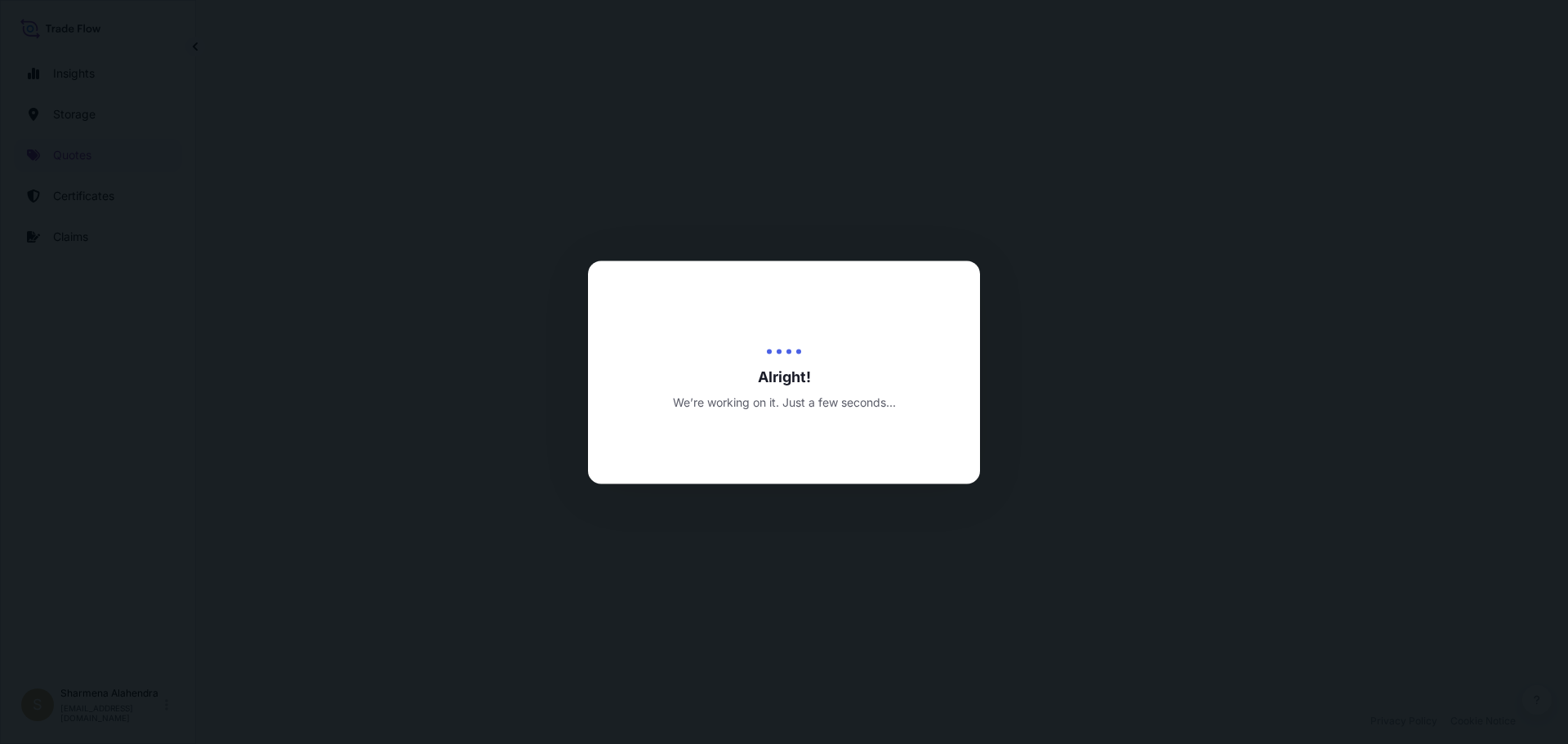
select select "Water"
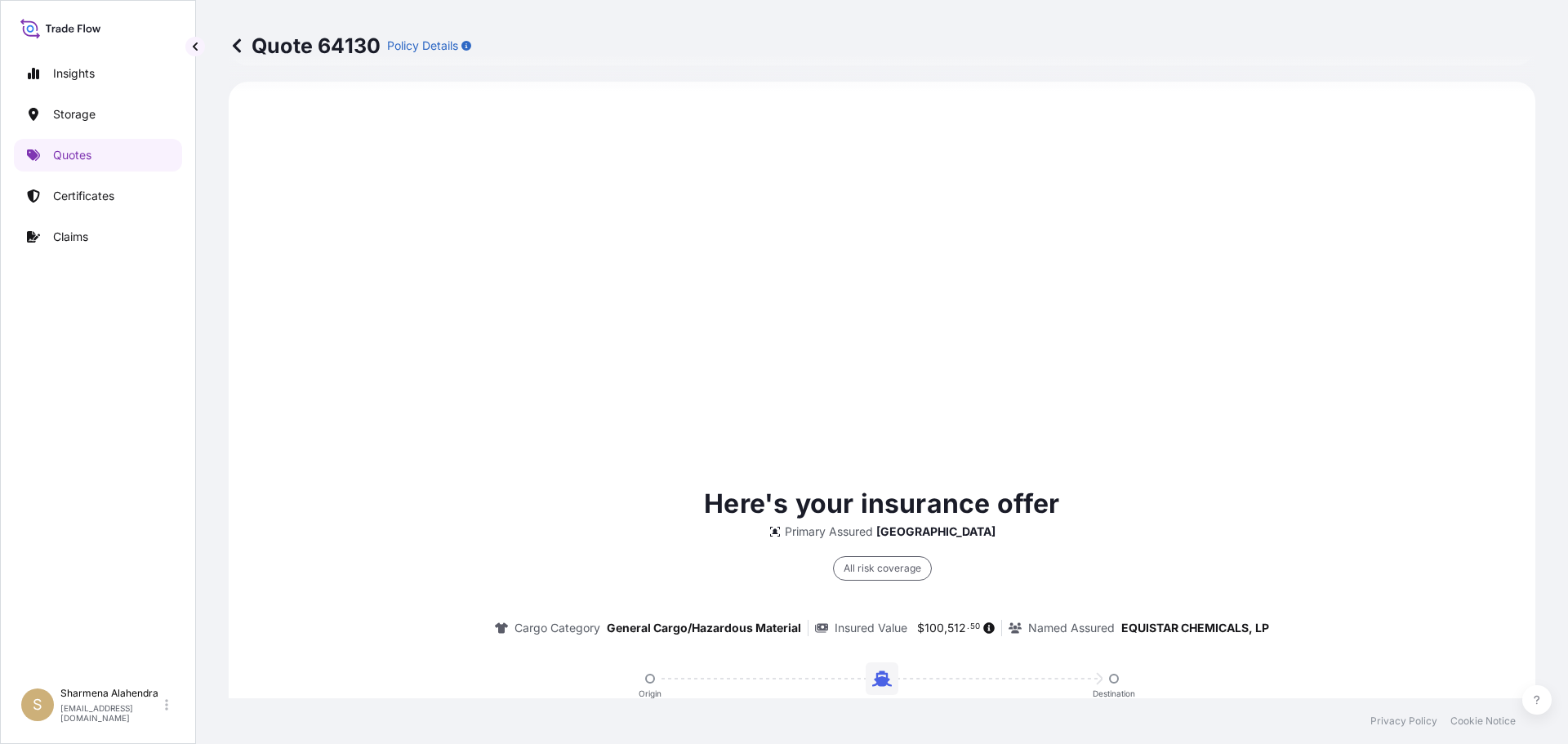
scroll to position [1111, 0]
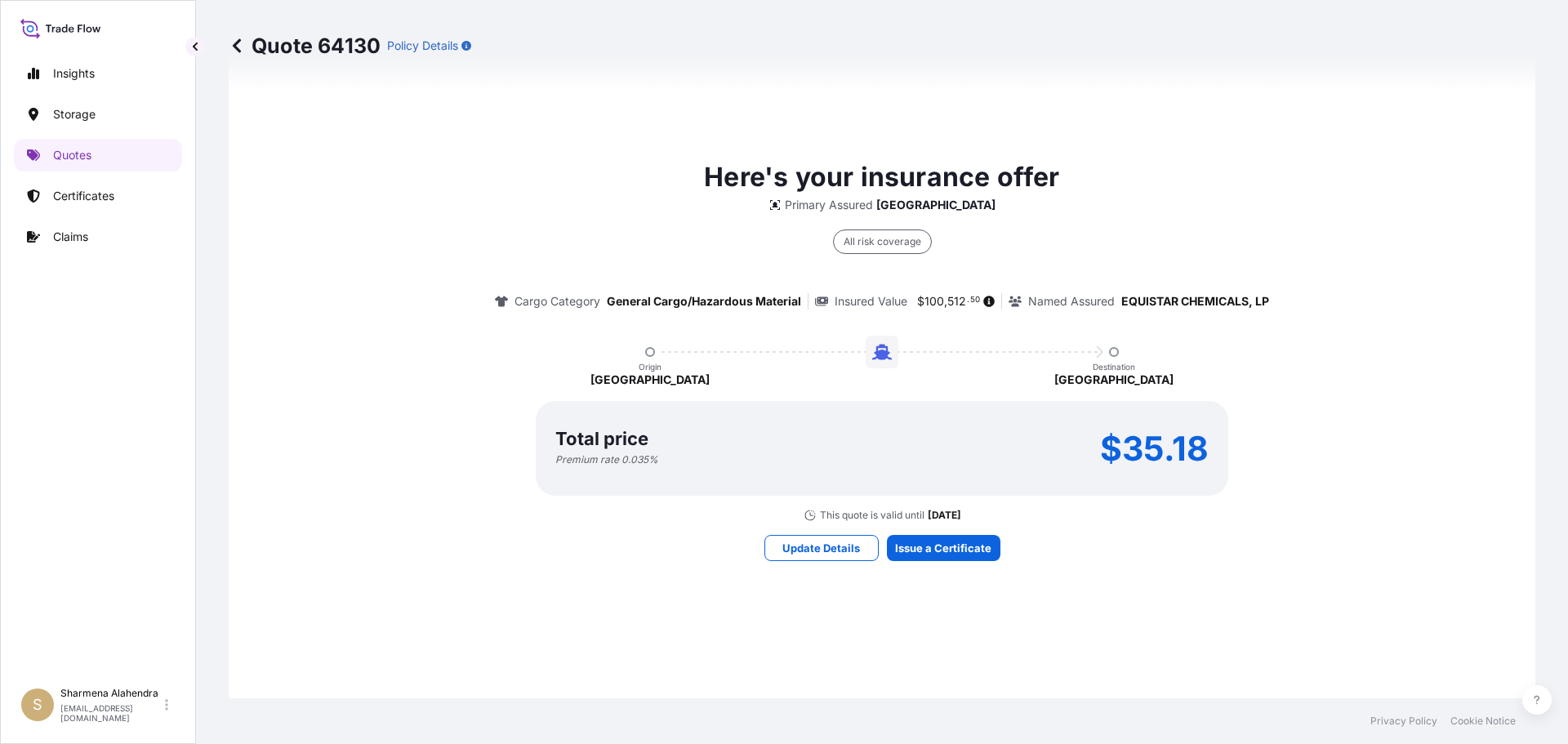
click at [933, 639] on div "Here's your insurance offer Primary Assured Malaysia All risk coverage Cargo Ca…" at bounding box center [882, 358] width 1261 height 1162
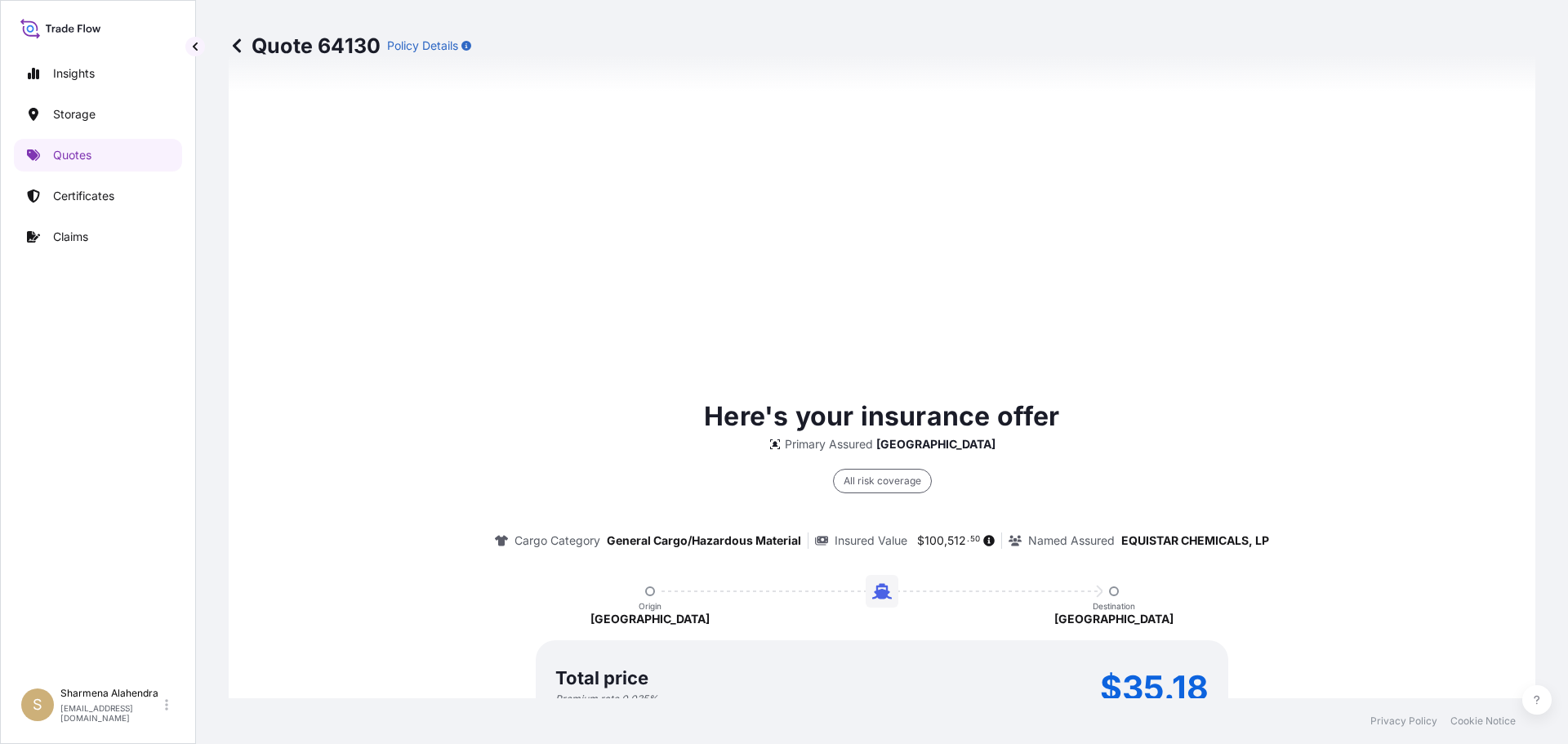
scroll to position [2335, 0]
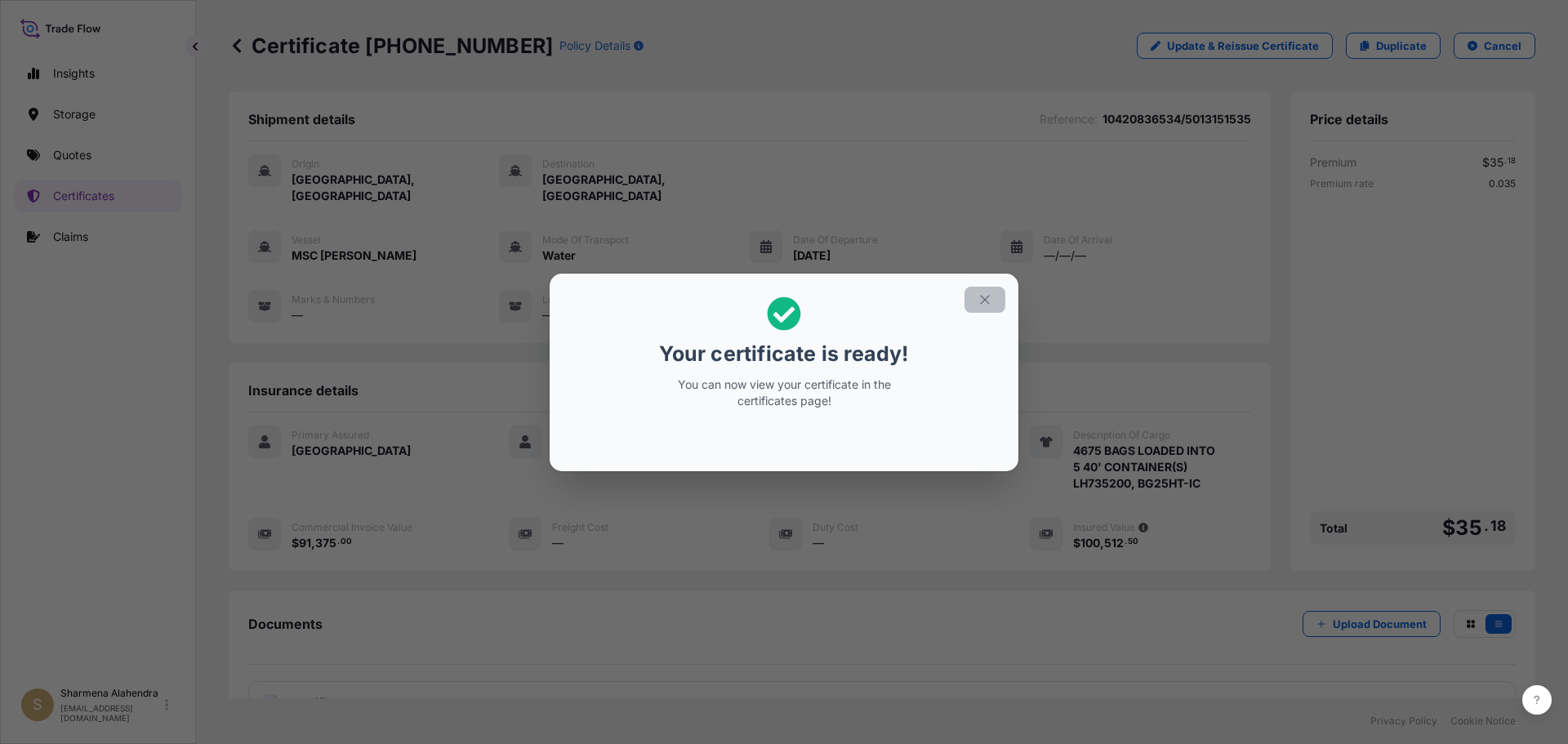
click at [982, 304] on icon "button" at bounding box center [984, 300] width 14 height 14
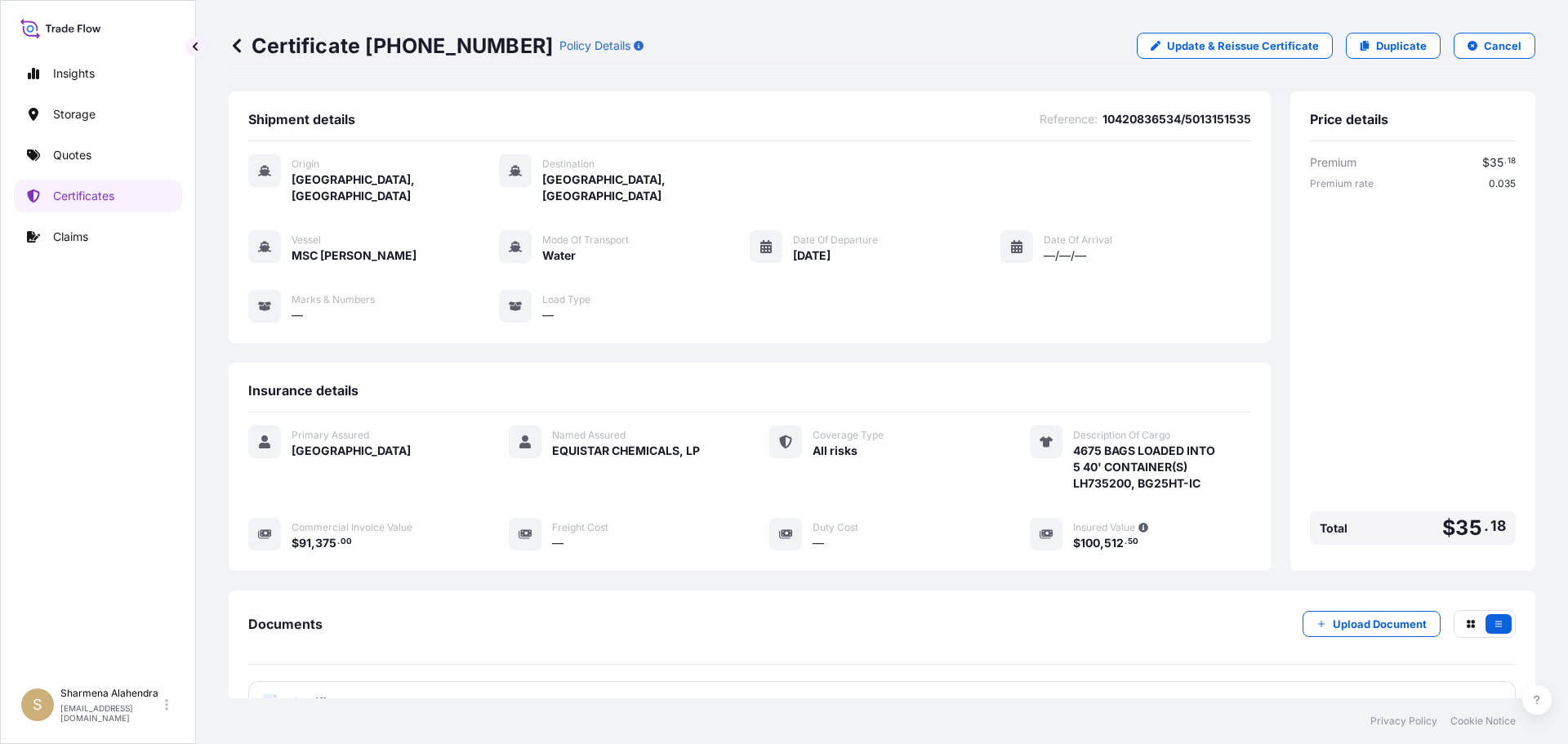
scroll to position [131, 0]
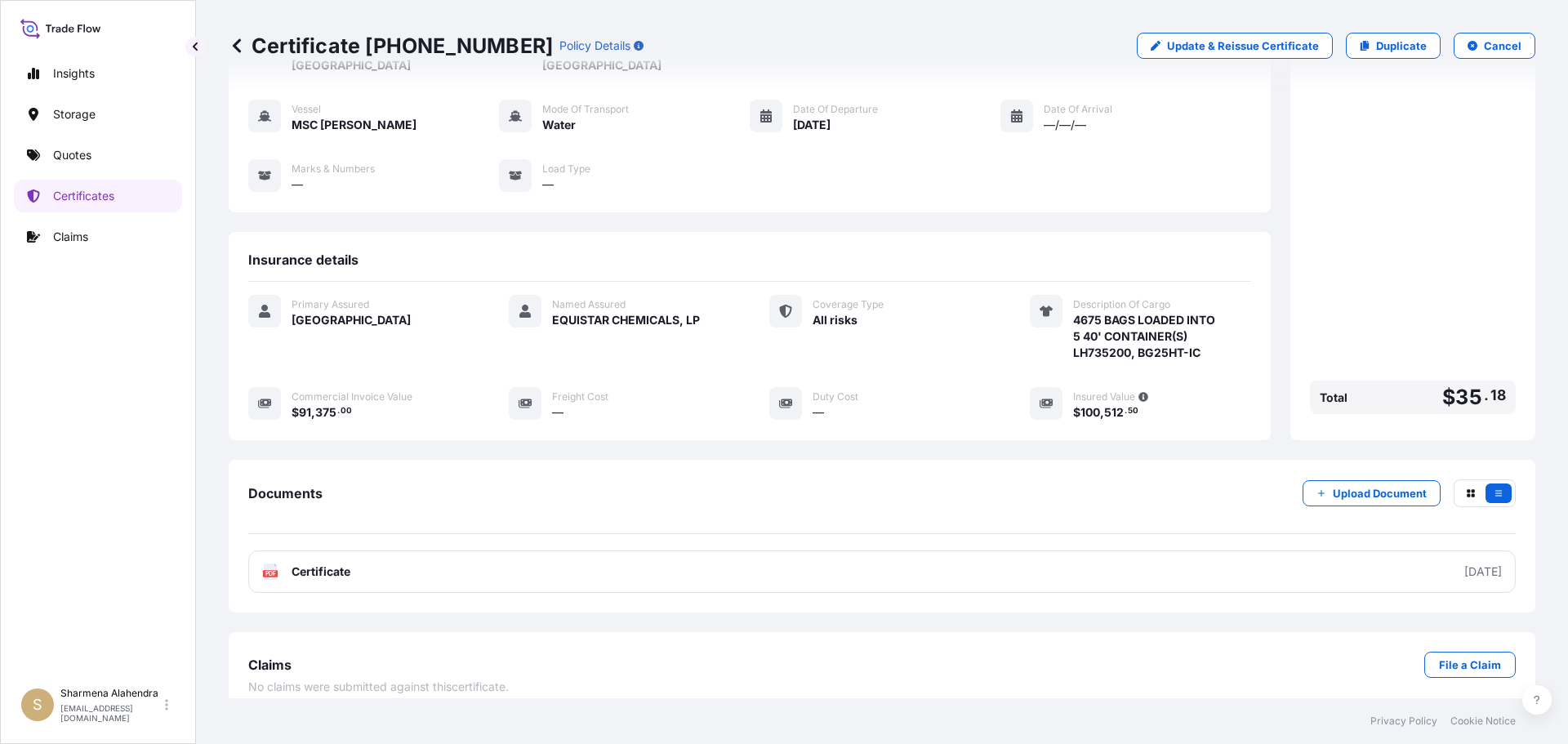
click at [871, 558] on link "PDF Certificate [DATE]" at bounding box center [882, 571] width 1267 height 42
